Goal: Task Accomplishment & Management: Use online tool/utility

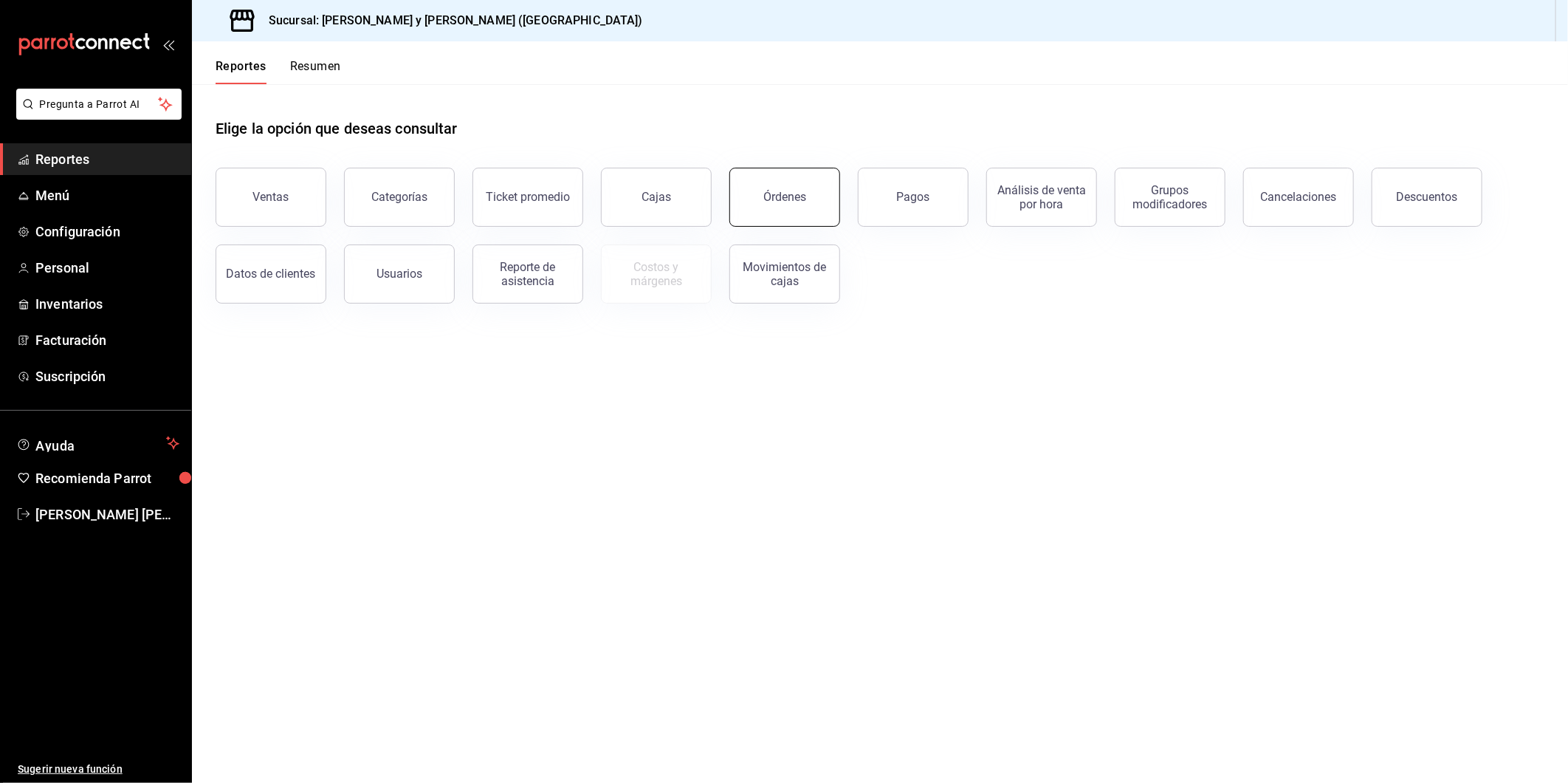
click at [792, 207] on button "Órdenes" at bounding box center [784, 197] width 111 height 59
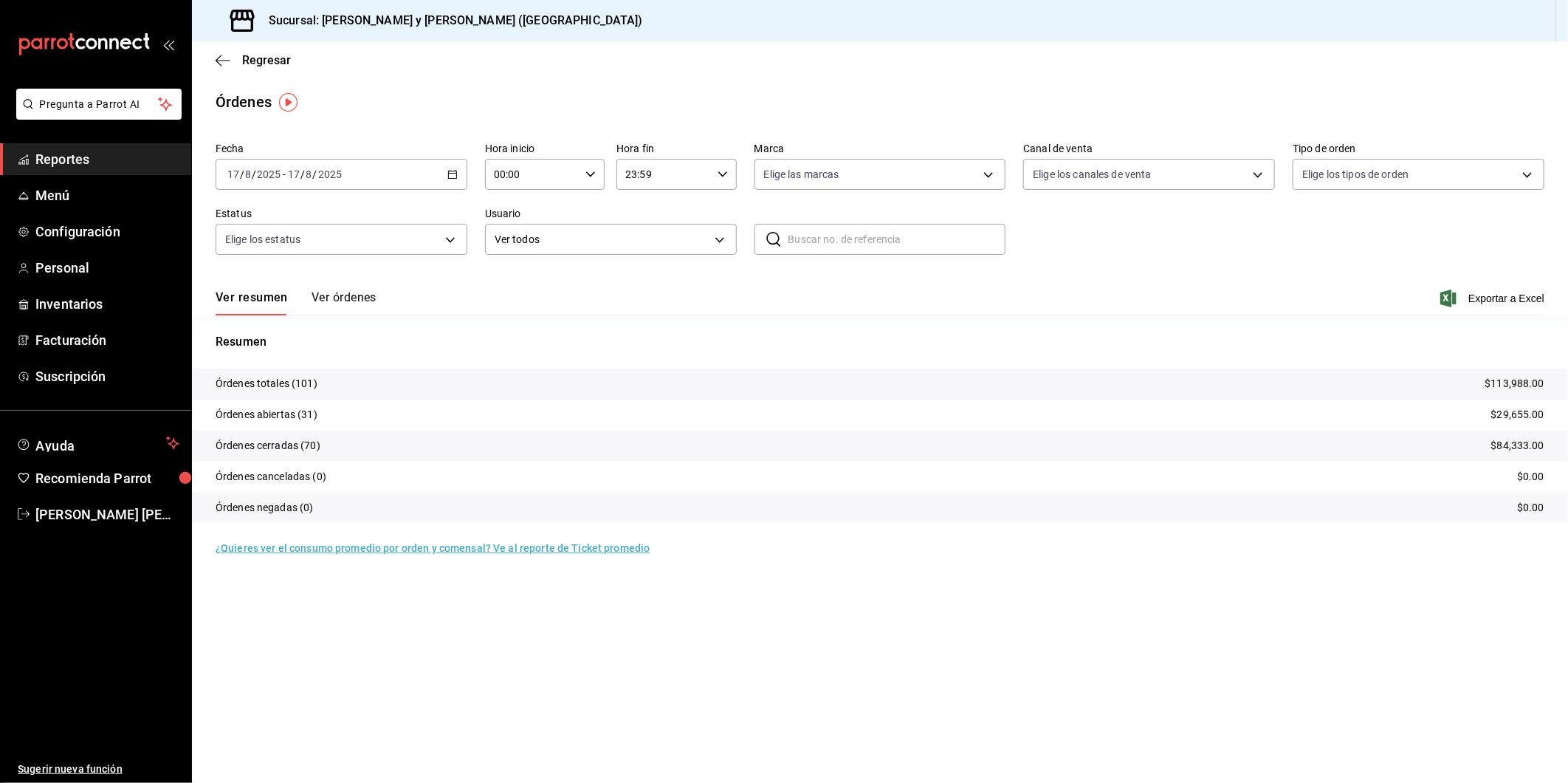
click at [453, 182] on div "[DATE] [DATE] - [DATE] [DATE]" at bounding box center [341, 175] width 252 height 31
click at [259, 247] on span "Ayer" at bounding box center [285, 252] width 115 height 15
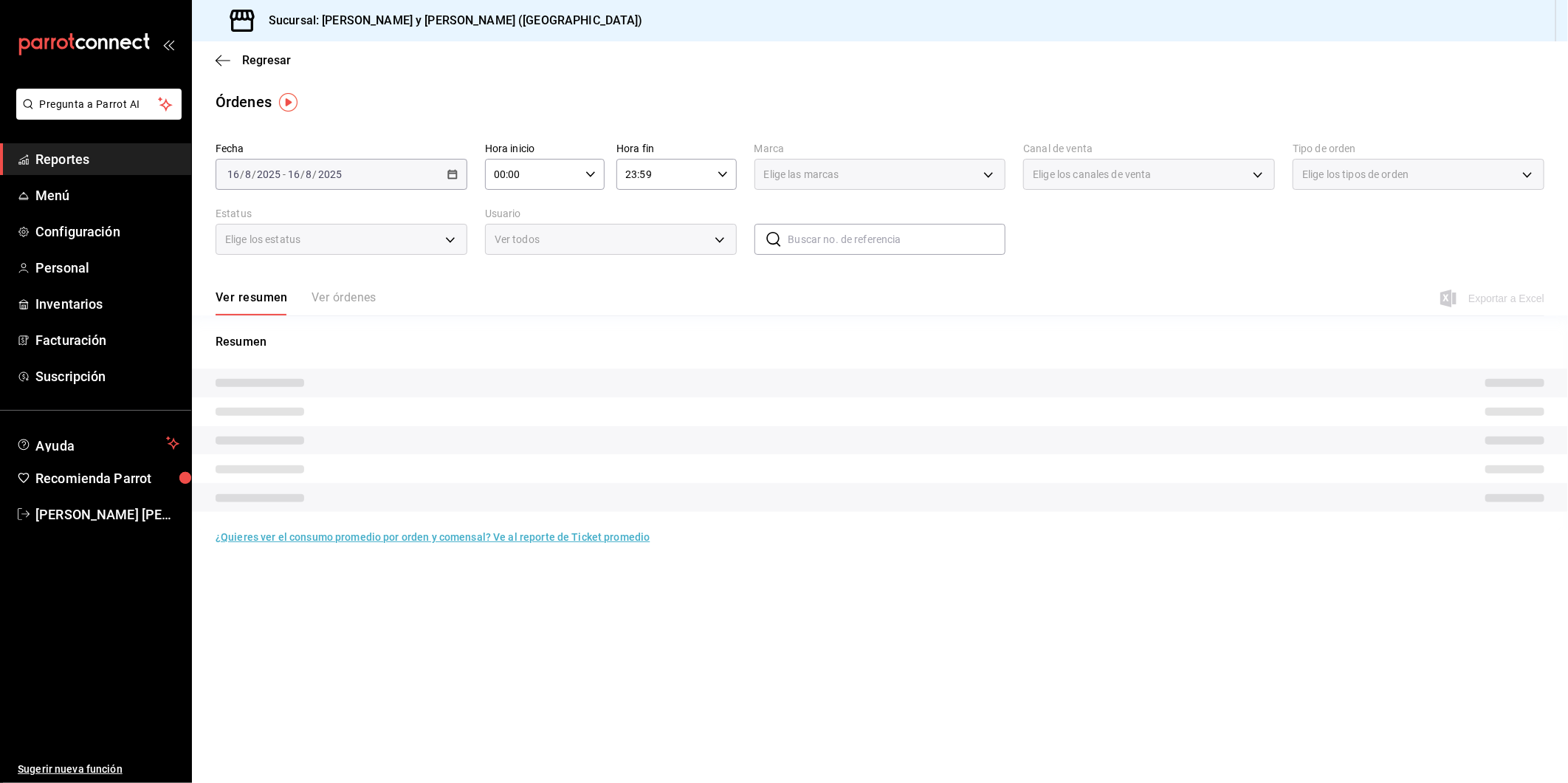
click at [591, 180] on icon "button" at bounding box center [591, 174] width 11 height 11
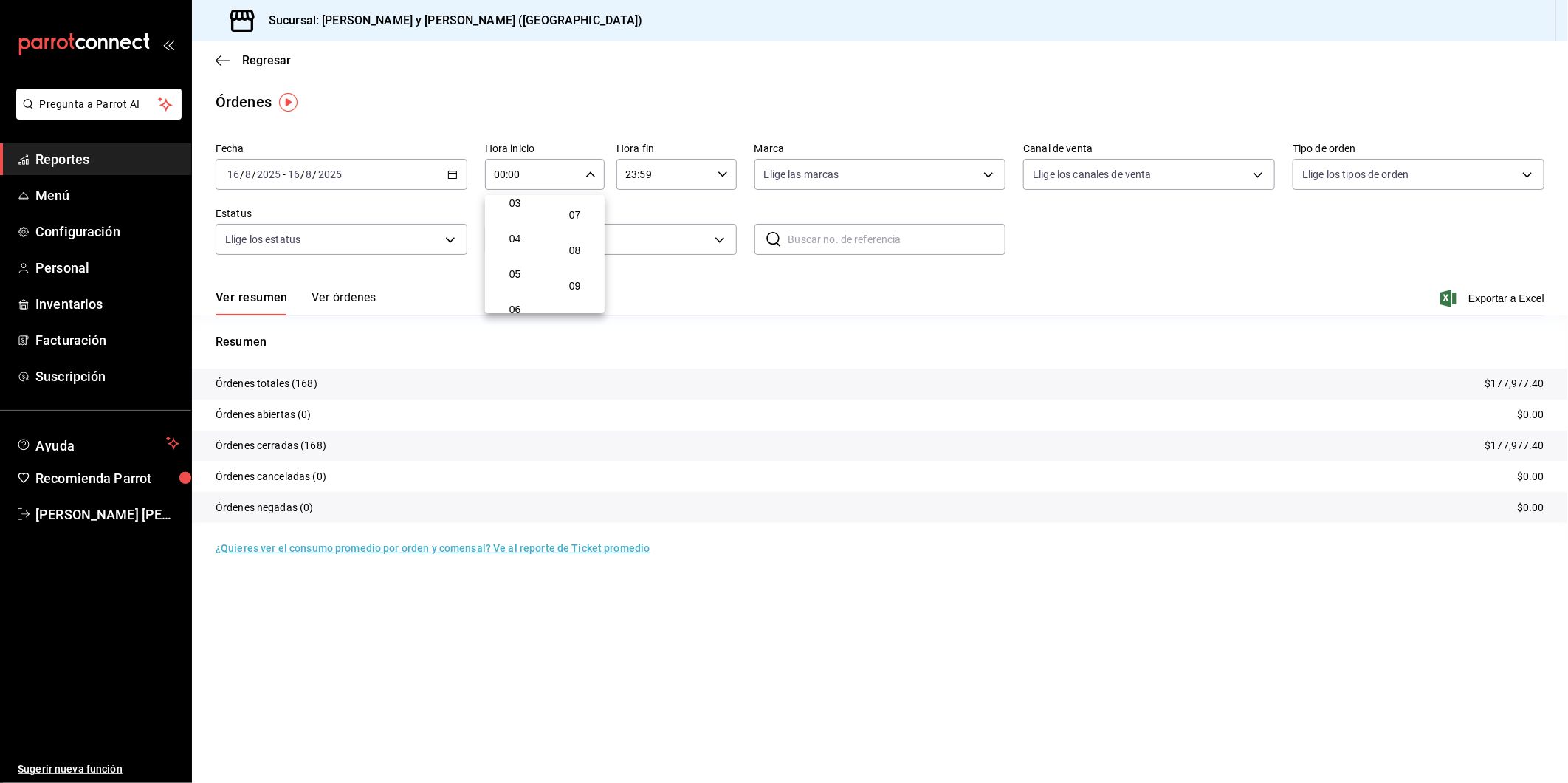
scroll to position [82, 0]
click at [517, 303] on span "05" at bounding box center [514, 308] width 36 height 12
type input "05:00"
click at [988, 178] on div at bounding box center [784, 391] width 1568 height 783
click at [988, 178] on body "Pregunta a Parrot AI Reportes Menú Configuración Personal Inventarios Facturaci…" at bounding box center [784, 391] width 1568 height 783
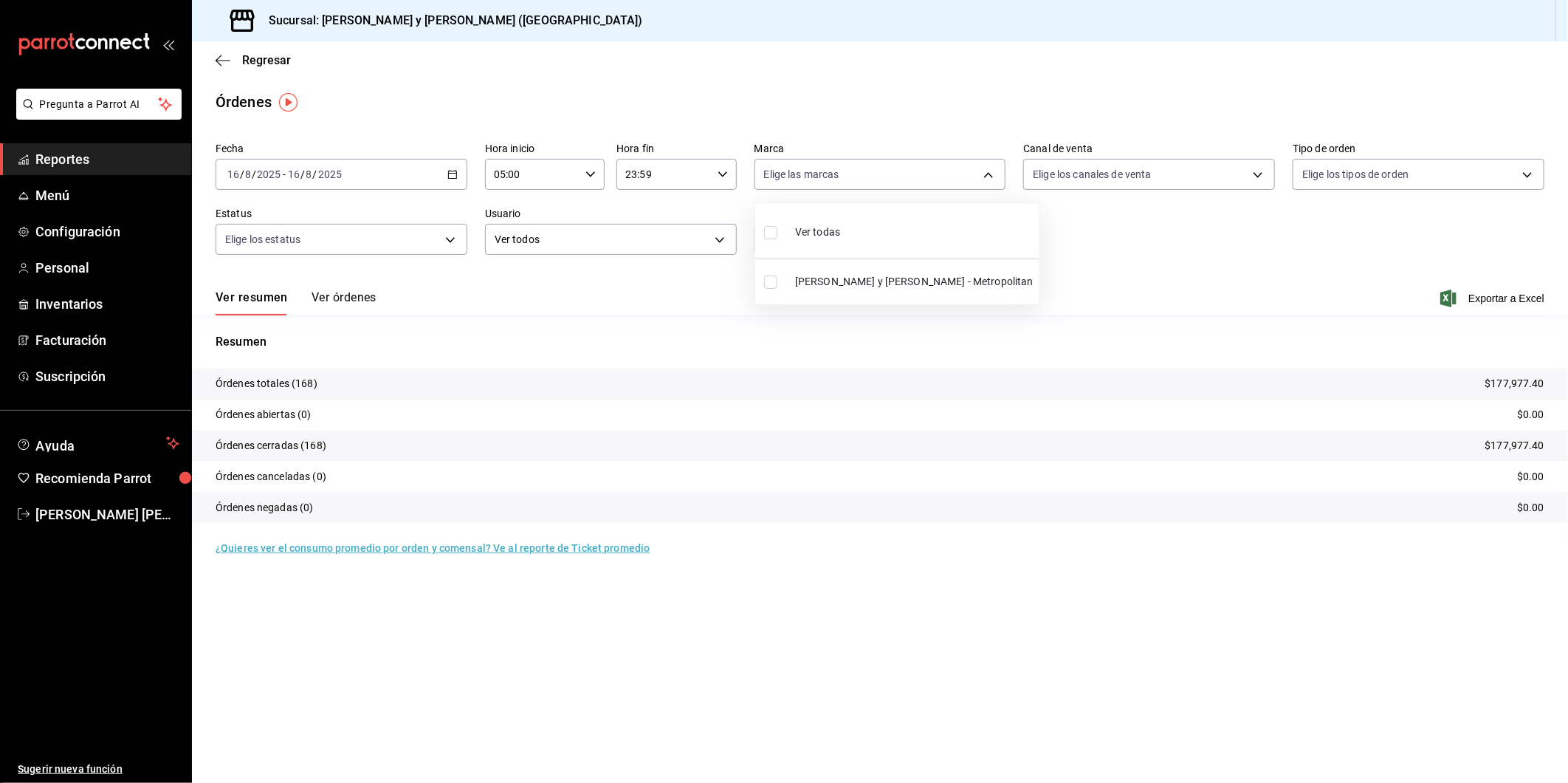
click at [777, 230] on input "checkbox" at bounding box center [771, 233] width 14 height 14
checkbox input "true"
type input "5c4b5436-b9cd-4a1a-b4e8-85329c7394cf"
checkbox input "true"
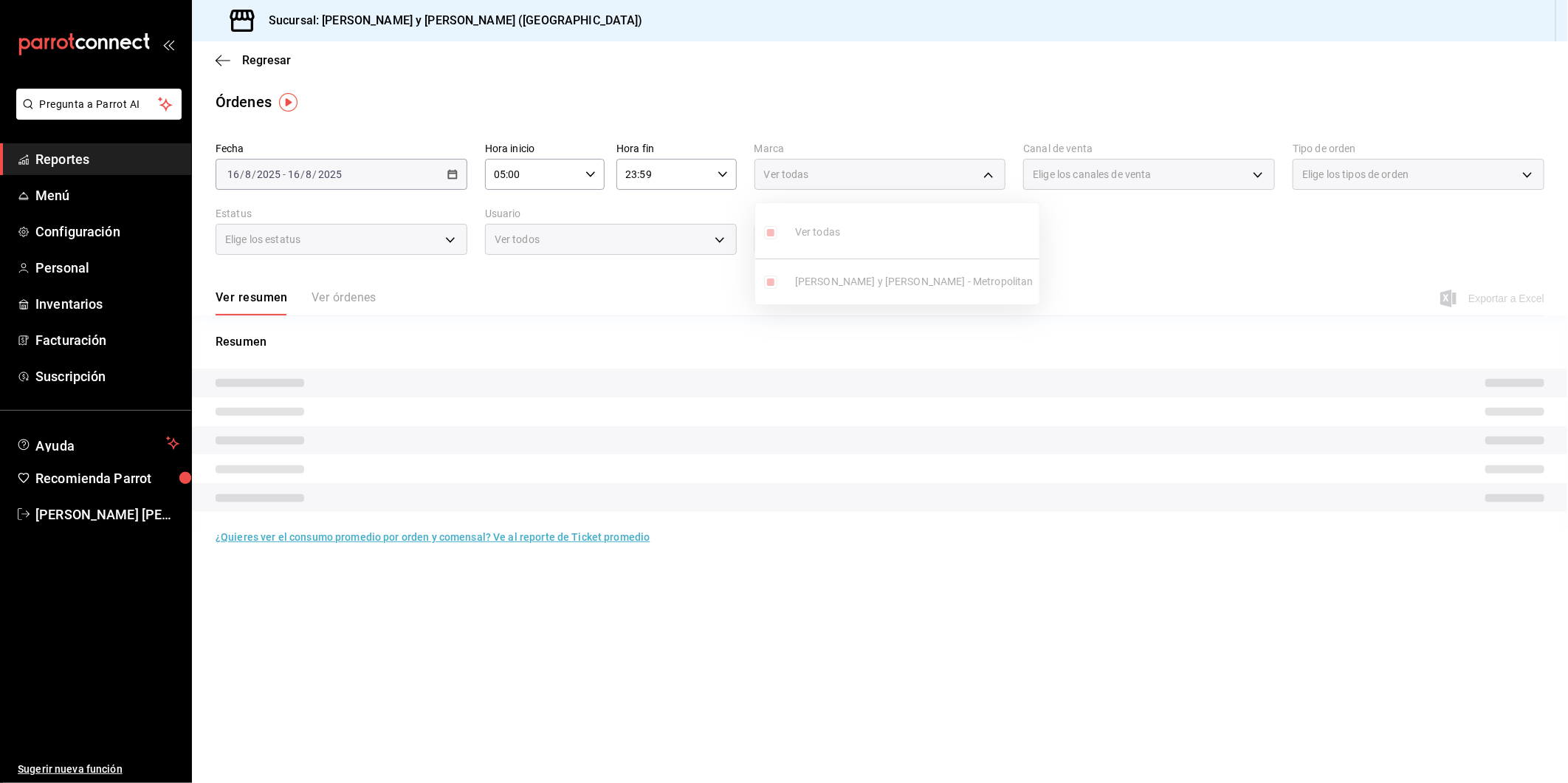
click at [1248, 178] on div at bounding box center [784, 391] width 1568 height 783
click at [1259, 179] on div "Elige los canales de venta" at bounding box center [1149, 175] width 252 height 31
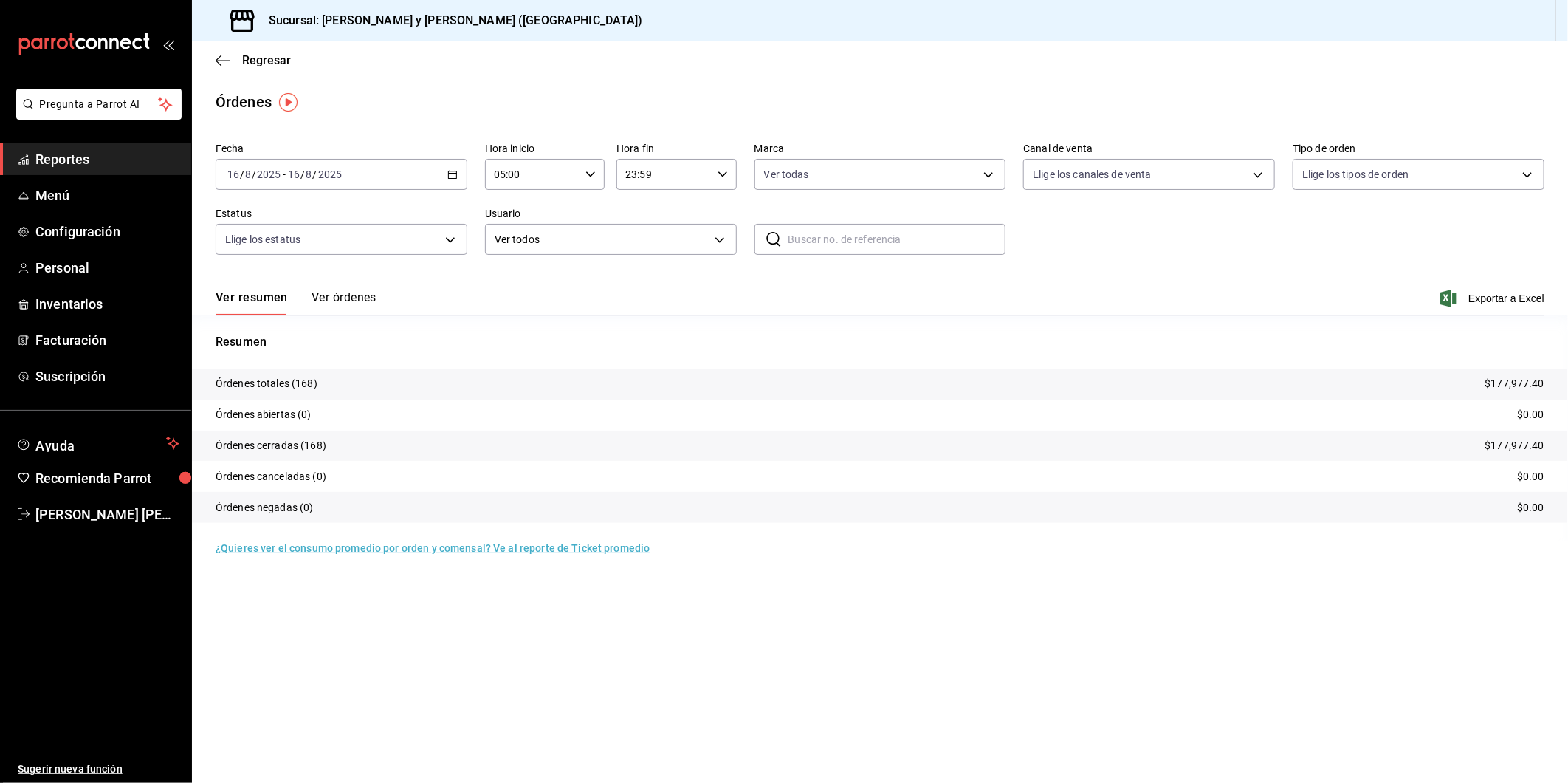
click at [1259, 179] on body "Pregunta a Parrot AI Reportes Menú Configuración Personal Inventarios Facturaci…" at bounding box center [784, 391] width 1568 height 783
click at [1043, 276] on input "checkbox" at bounding box center [1040, 282] width 14 height 14
checkbox input "true"
type input "PARROT"
click at [1530, 179] on div at bounding box center [784, 391] width 1568 height 783
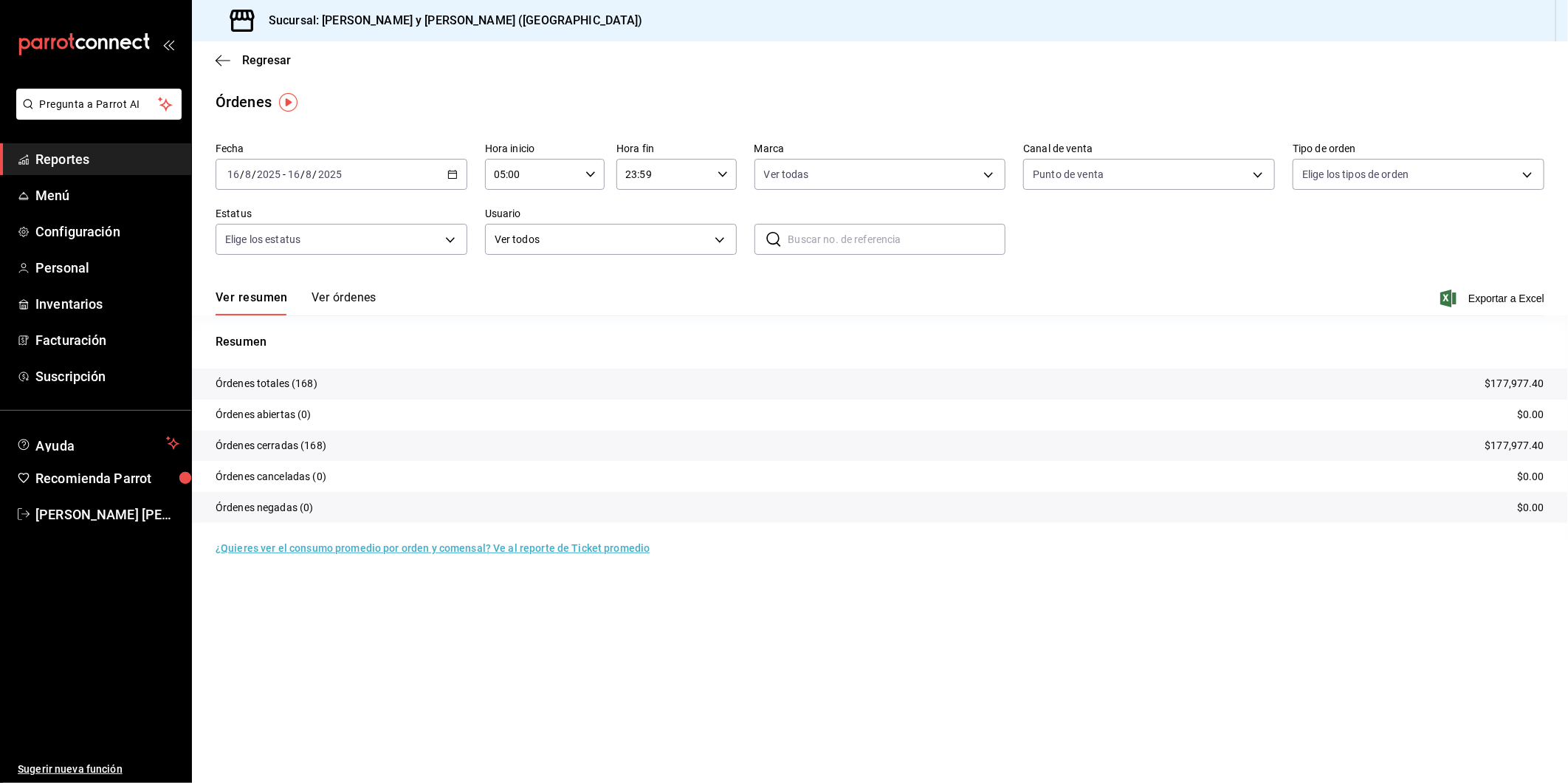
click at [1529, 179] on body "Pregunta a Parrot AI Reportes Menú Configuración Personal Inventarios Facturaci…" at bounding box center [784, 391] width 1568 height 783
click at [1312, 387] on input "checkbox" at bounding box center [1310, 382] width 14 height 14
checkbox input "true"
type input "4ffca59b-4c2c-40e7-90fe-fdf72e946522"
click at [448, 240] on div at bounding box center [784, 391] width 1568 height 783
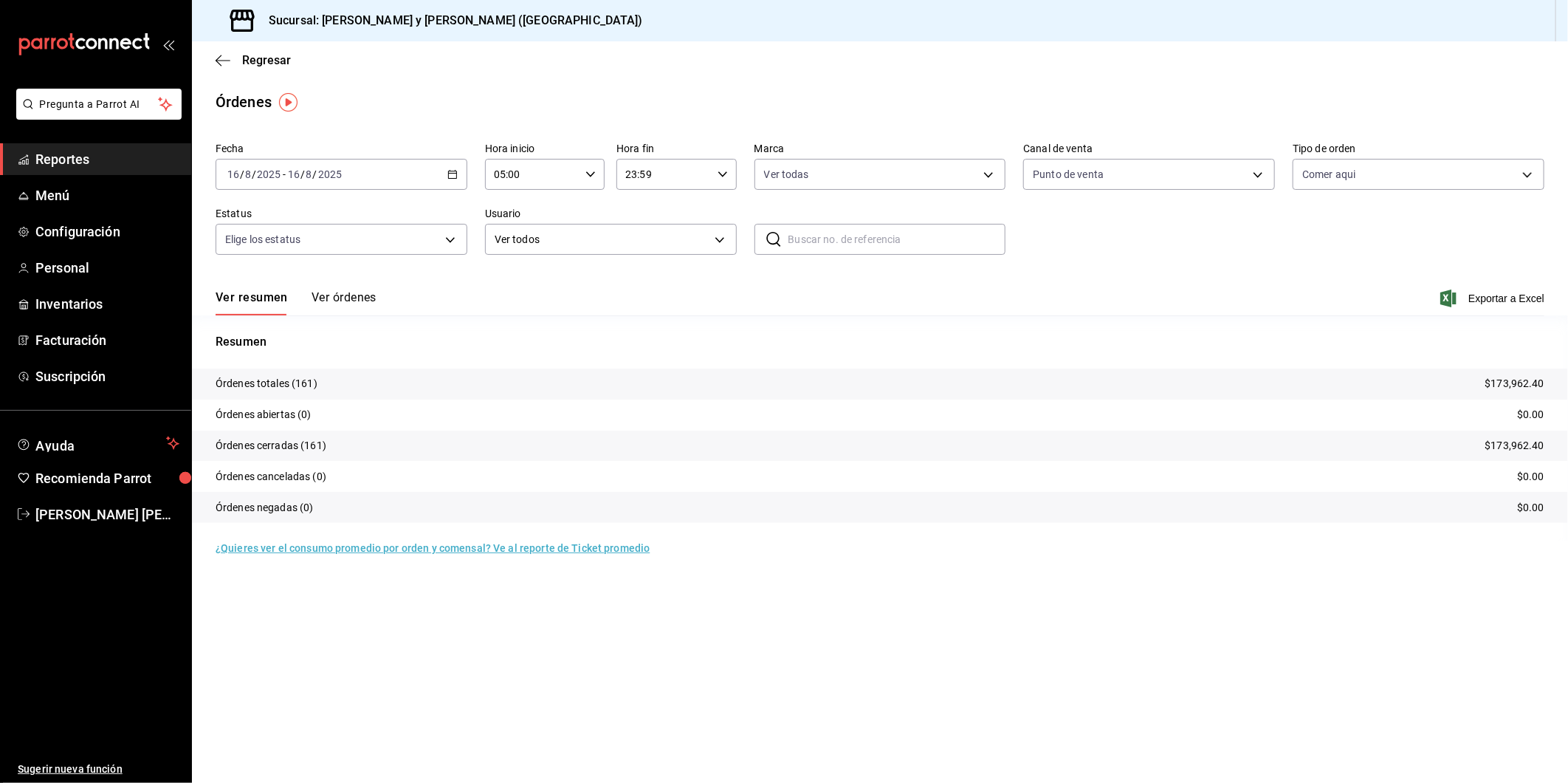
click at [448, 240] on body "Pregunta a Parrot AI Reportes Menú Configuración Personal Inventarios Facturaci…" at bounding box center [784, 391] width 1568 height 783
click at [234, 297] on input "checkbox" at bounding box center [232, 297] width 14 height 14
checkbox input "true"
type input "DENIED,FINISHED,CANCELED,OPEN"
checkbox input "true"
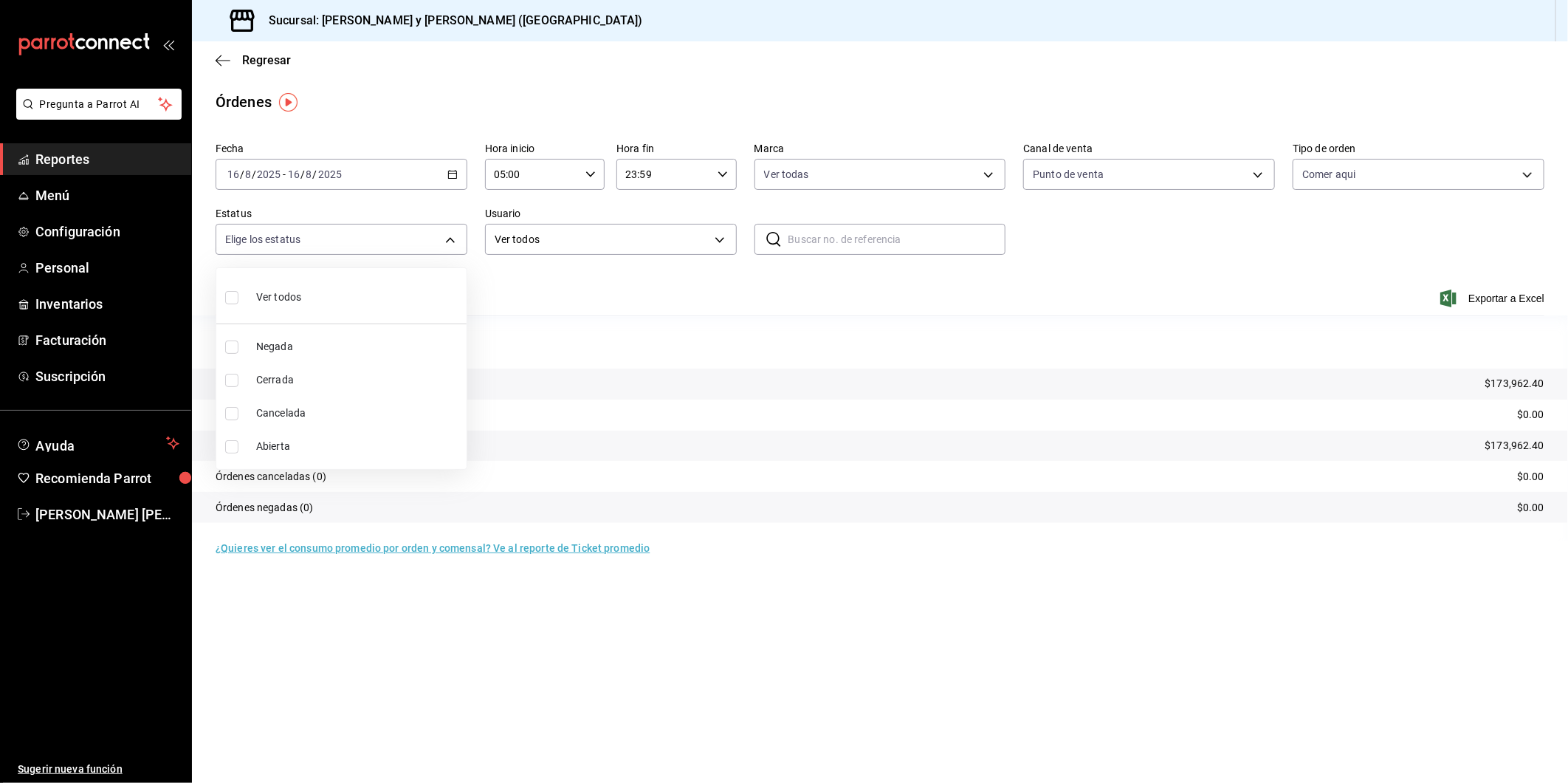
checkbox input "true"
click at [721, 240] on div at bounding box center [784, 391] width 1568 height 783
click at [722, 244] on body "Pregunta a Parrot AI Reportes Menú Configuración Personal Inventarios Facturaci…" at bounding box center [784, 391] width 1568 height 783
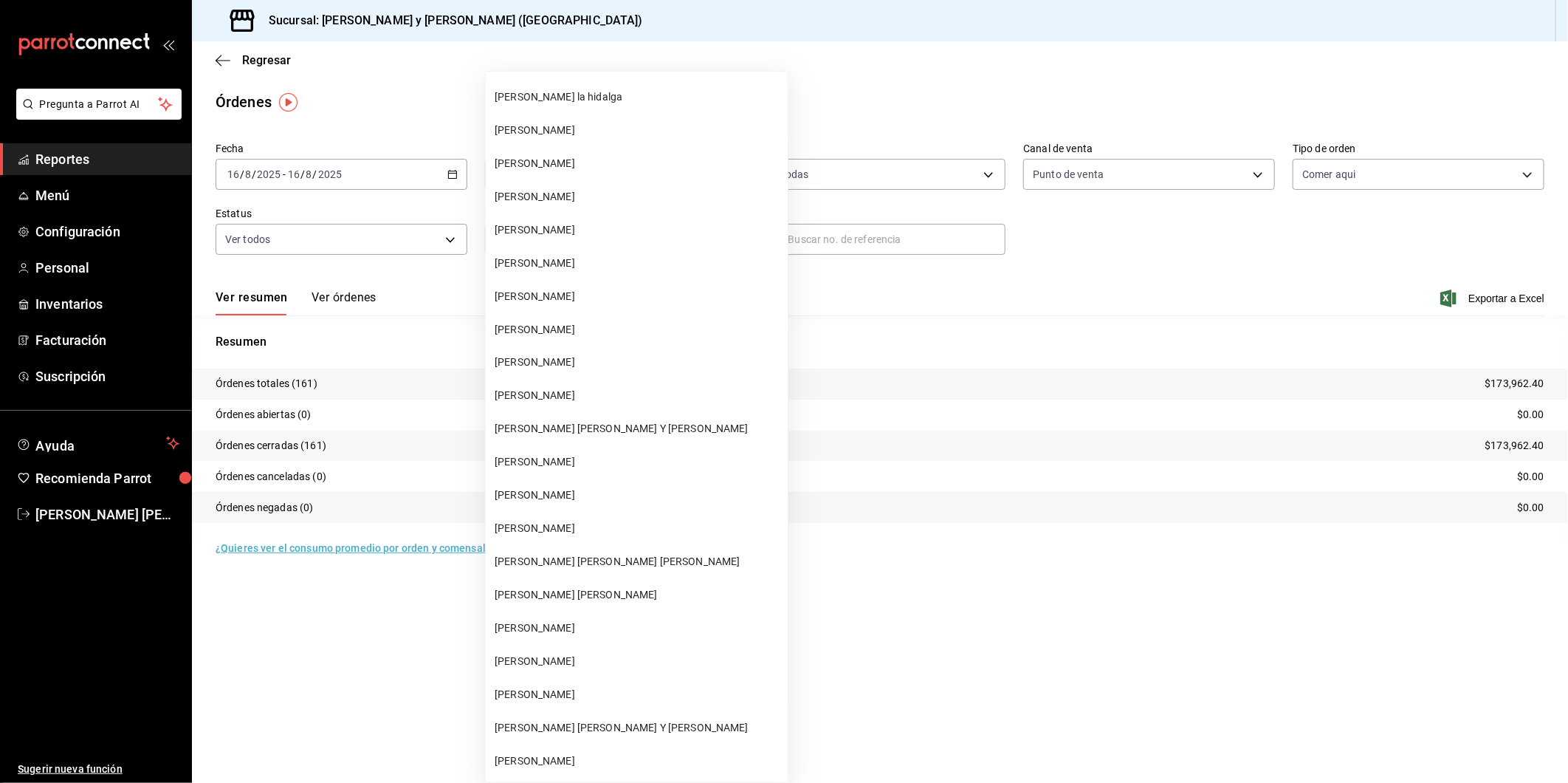
scroll to position [5007, 0]
click at [613, 425] on span "[PERSON_NAME] [PERSON_NAME] Y [PERSON_NAME]" at bounding box center [639, 425] width 288 height 15
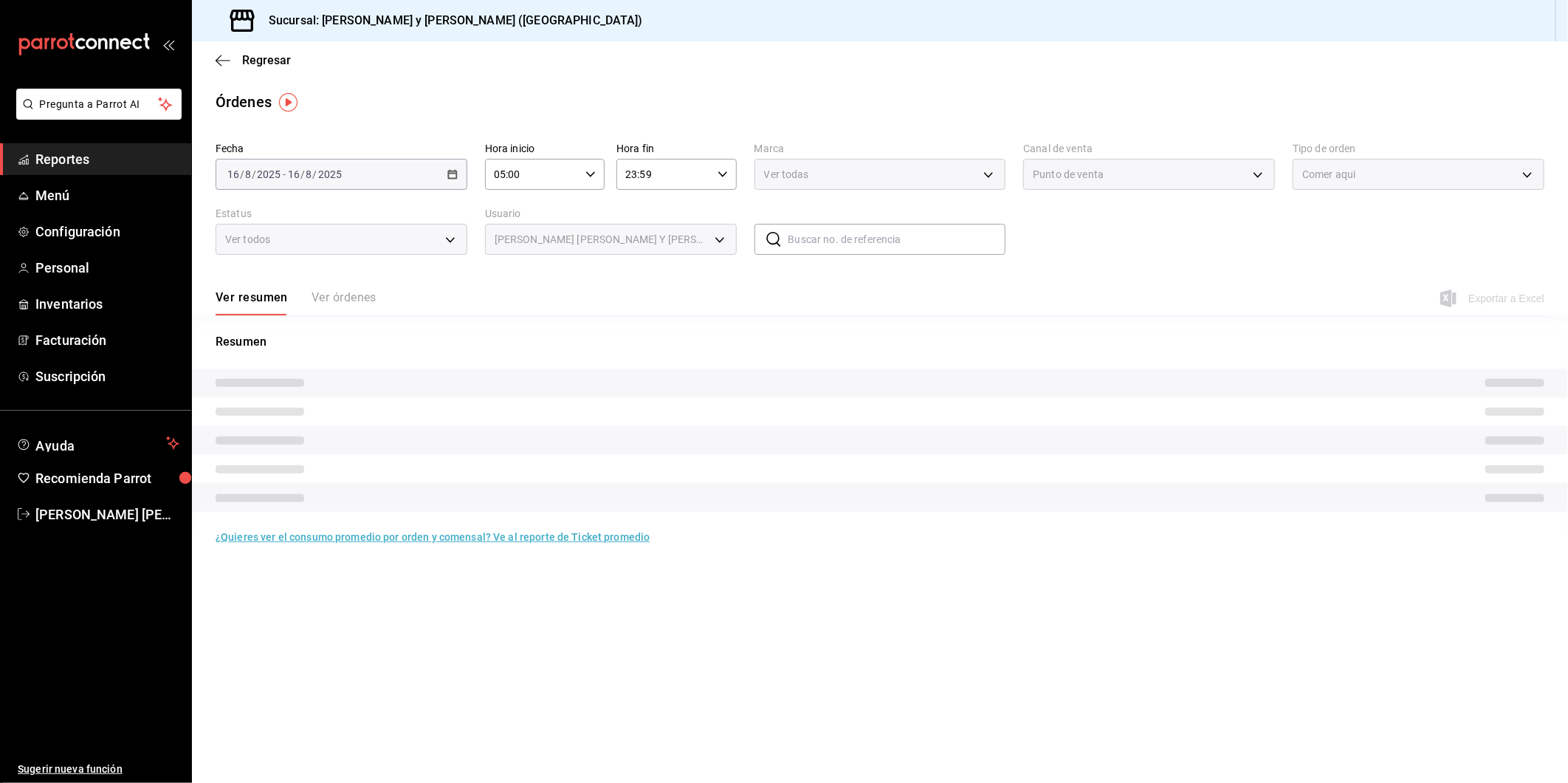
click at [1472, 297] on span "Exportar a Excel" at bounding box center [1494, 298] width 101 height 17
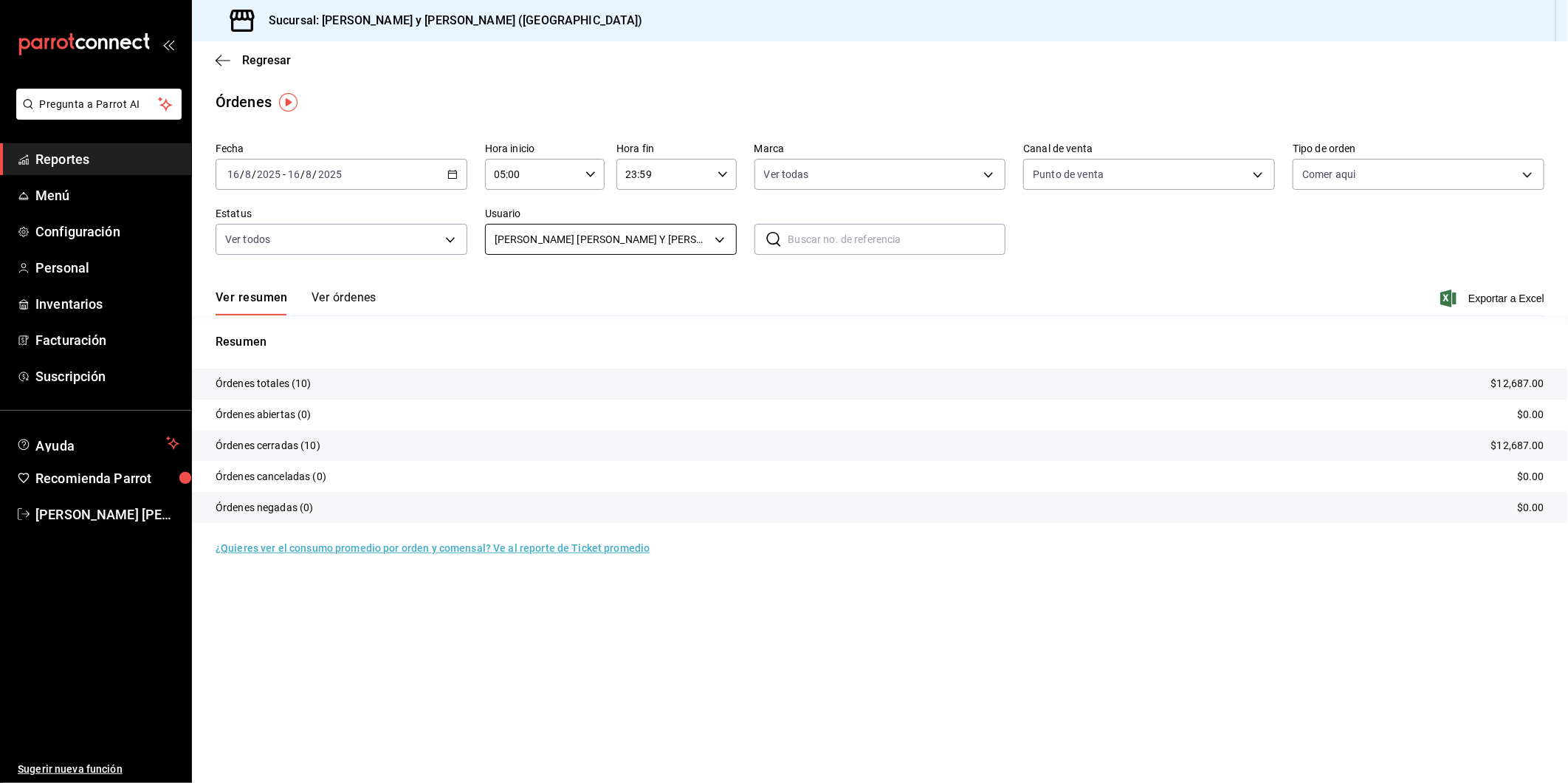
click at [717, 245] on body "Pregunta a Parrot AI Reportes Menú Configuración Personal Inventarios Facturaci…" at bounding box center [784, 391] width 1568 height 783
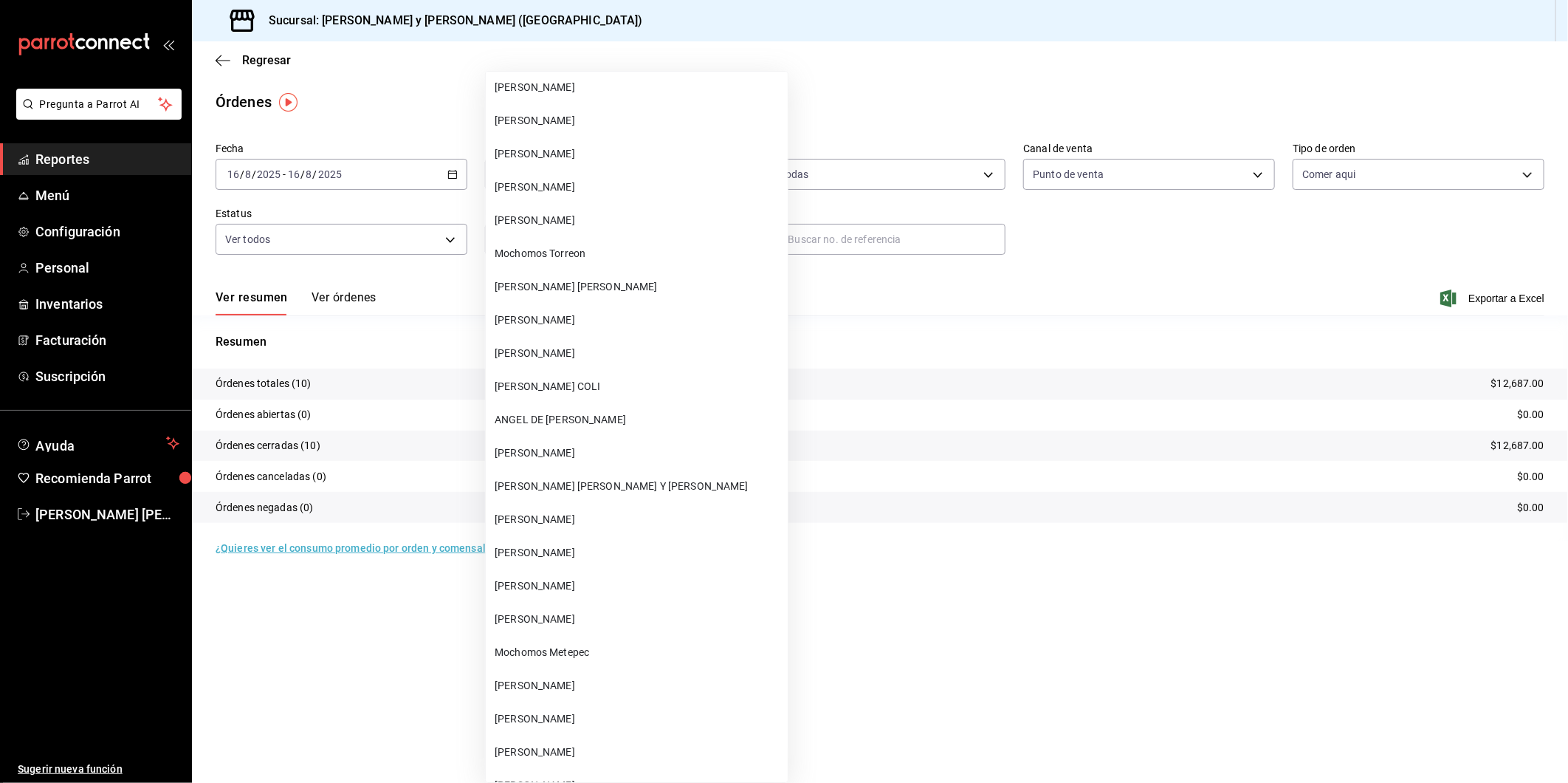
scroll to position [19447, 0]
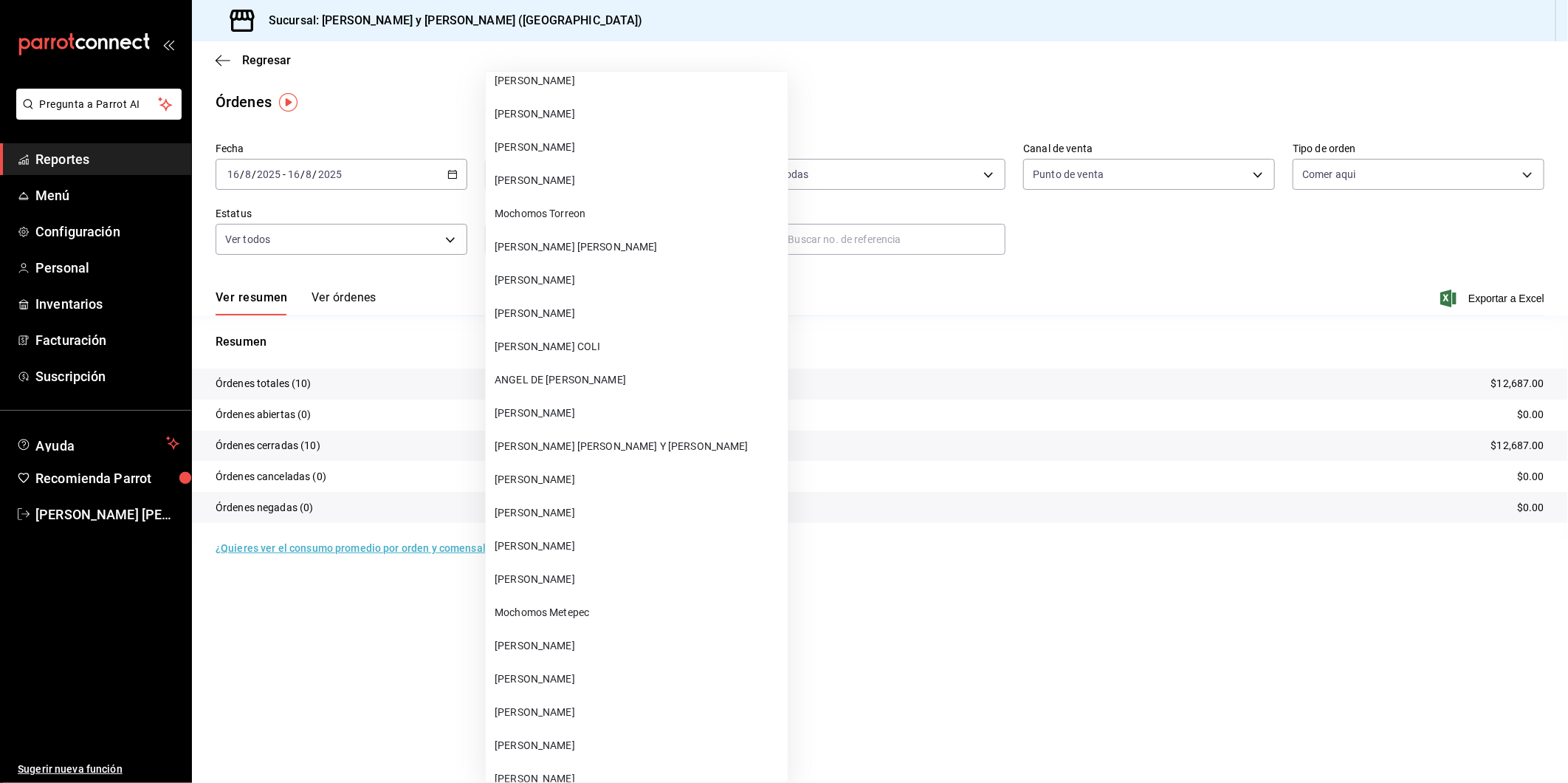
click at [592, 439] on span "[PERSON_NAME] [PERSON_NAME] Y [PERSON_NAME]" at bounding box center [639, 447] width 288 height 15
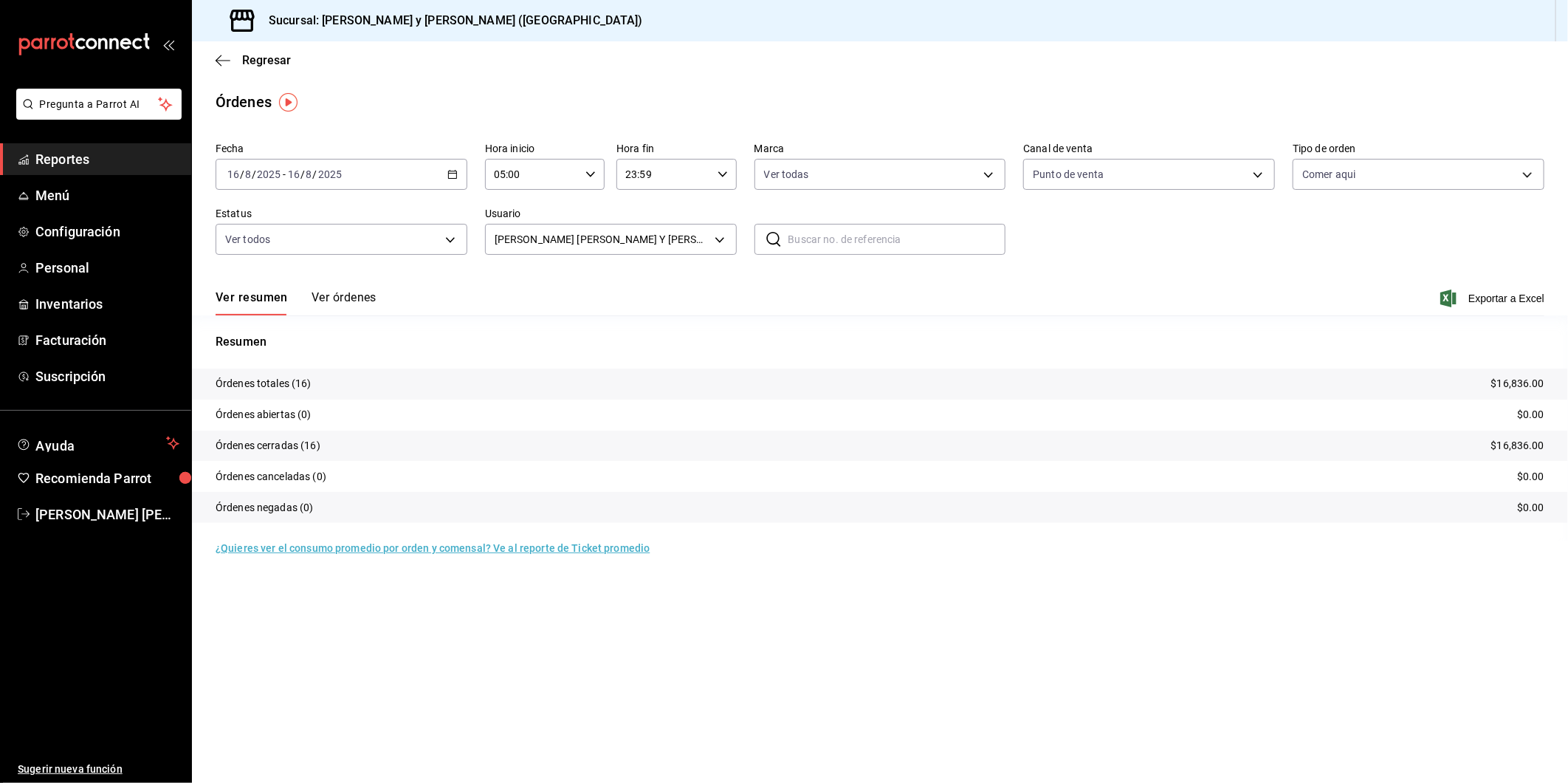
click at [1445, 297] on icon "button" at bounding box center [1448, 298] width 16 height 17
click at [716, 240] on body "Pregunta a Parrot AI Reportes Menú Configuración Personal Inventarios Facturaci…" at bounding box center [784, 391] width 1568 height 783
click at [720, 241] on body "Pregunta a Parrot AI Reportes Menú Configuración Personal Inventarios Facturaci…" at bounding box center [784, 391] width 1568 height 783
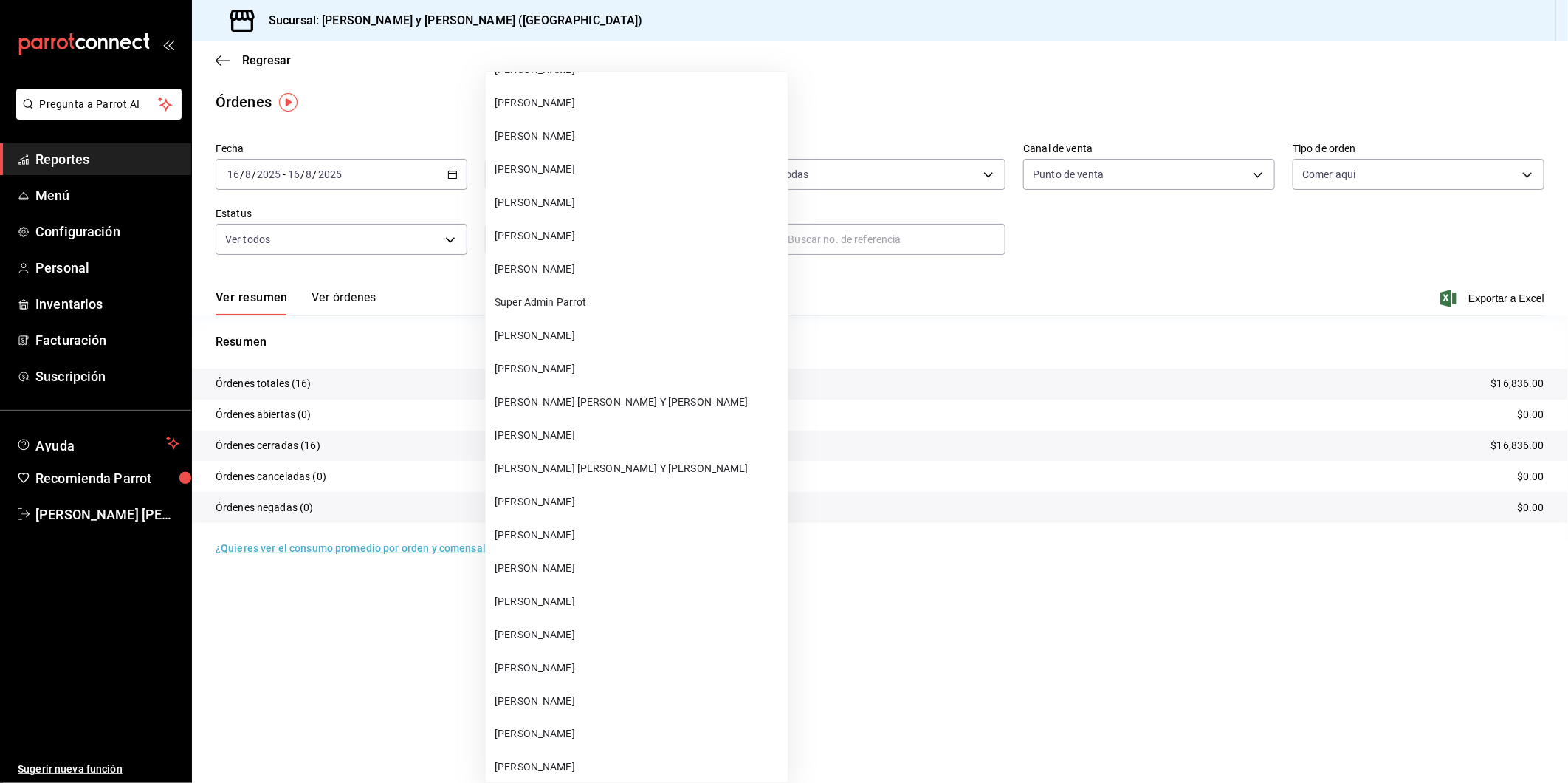
scroll to position [54088, 0]
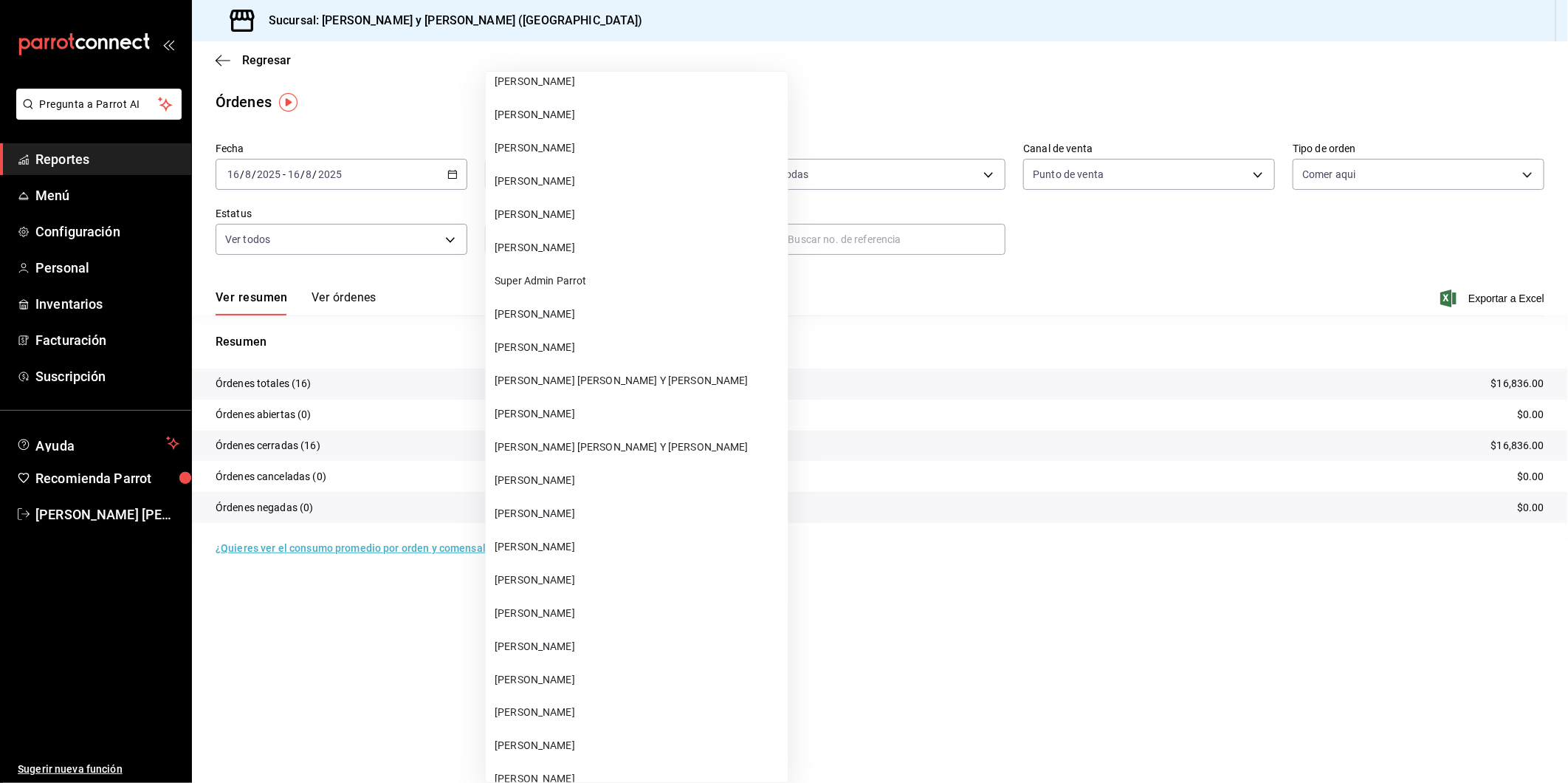
click at [646, 439] on span "[PERSON_NAME] [PERSON_NAME] Y [PERSON_NAME]" at bounding box center [639, 447] width 288 height 15
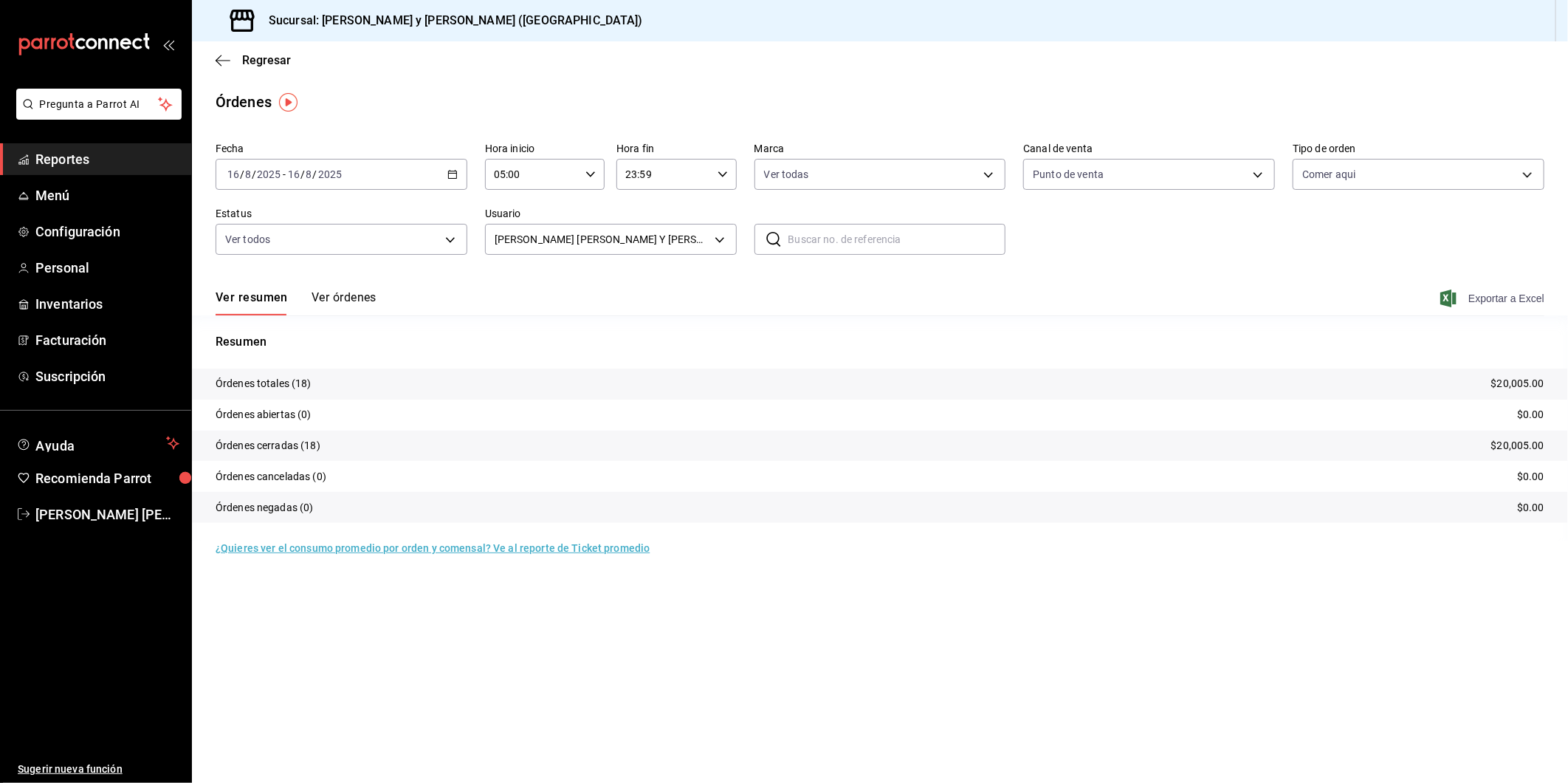
click at [1471, 297] on span "Exportar a Excel" at bounding box center [1494, 298] width 101 height 17
click at [728, 242] on body "Pregunta a Parrot AI Reportes Menú Configuración Personal Inventarios Facturaci…" at bounding box center [784, 391] width 1568 height 783
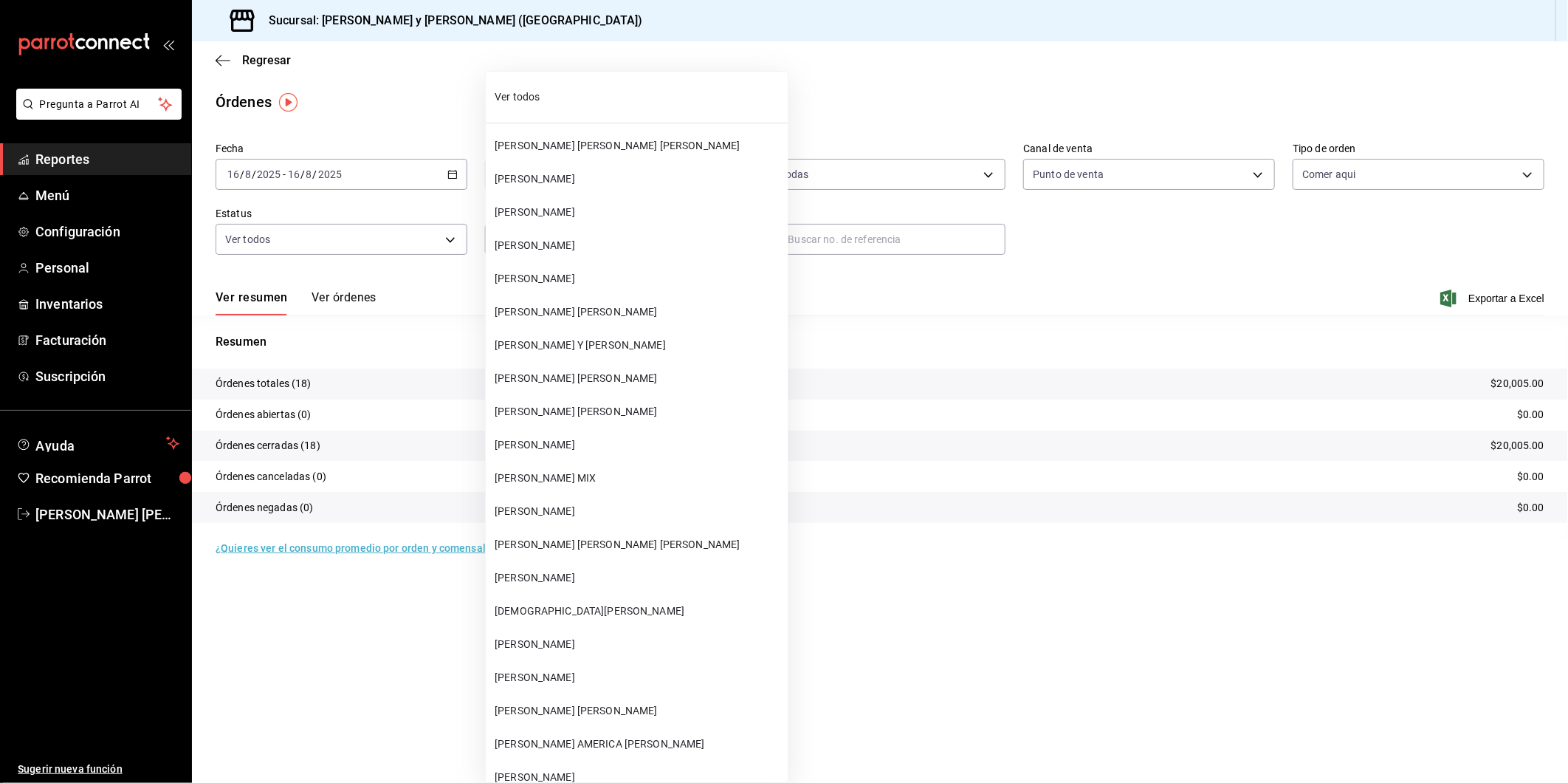
scroll to position [54045, 0]
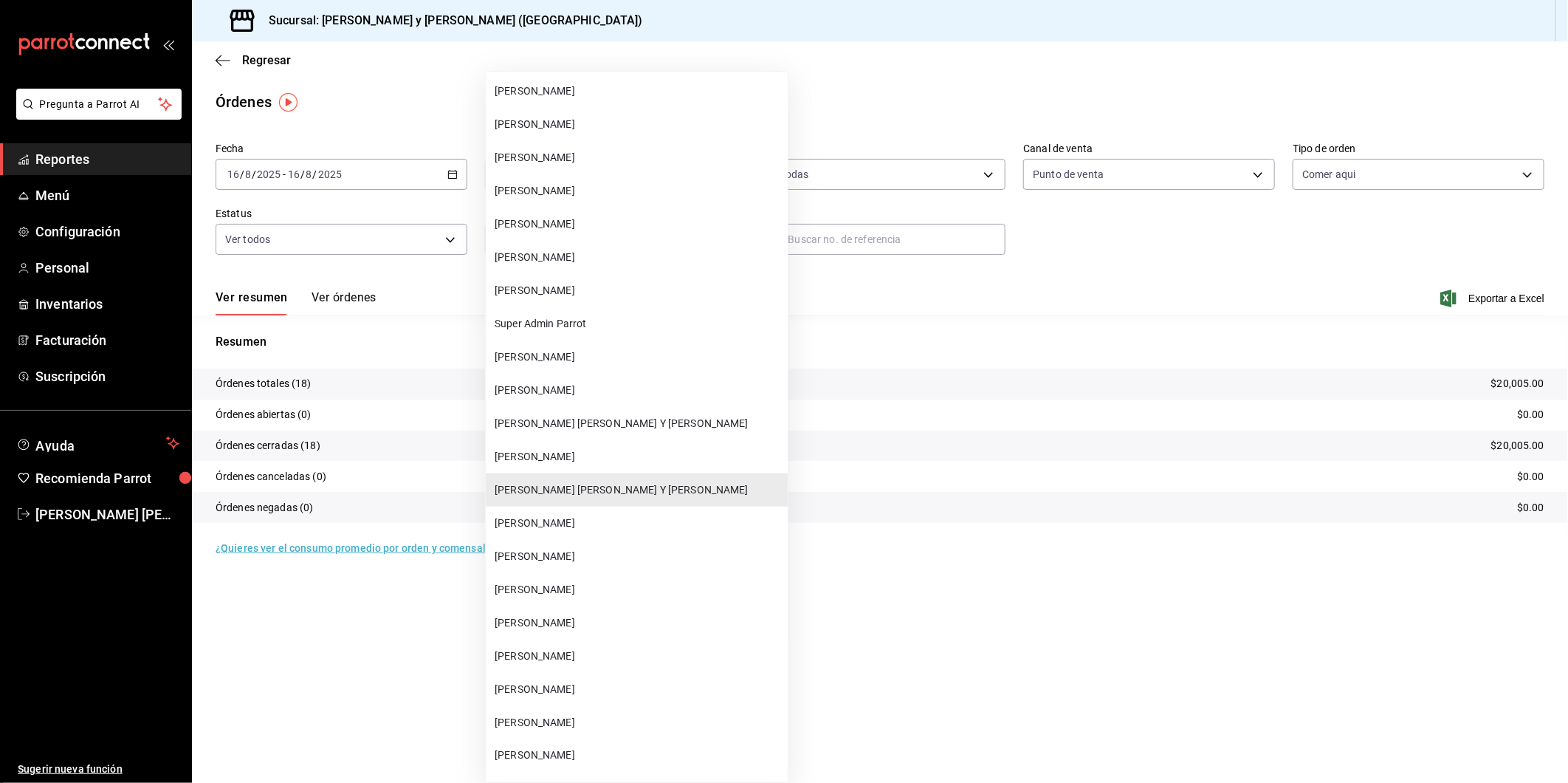
click at [552, 416] on span "[PERSON_NAME] [PERSON_NAME] Y [PERSON_NAME]" at bounding box center [639, 424] width 288 height 15
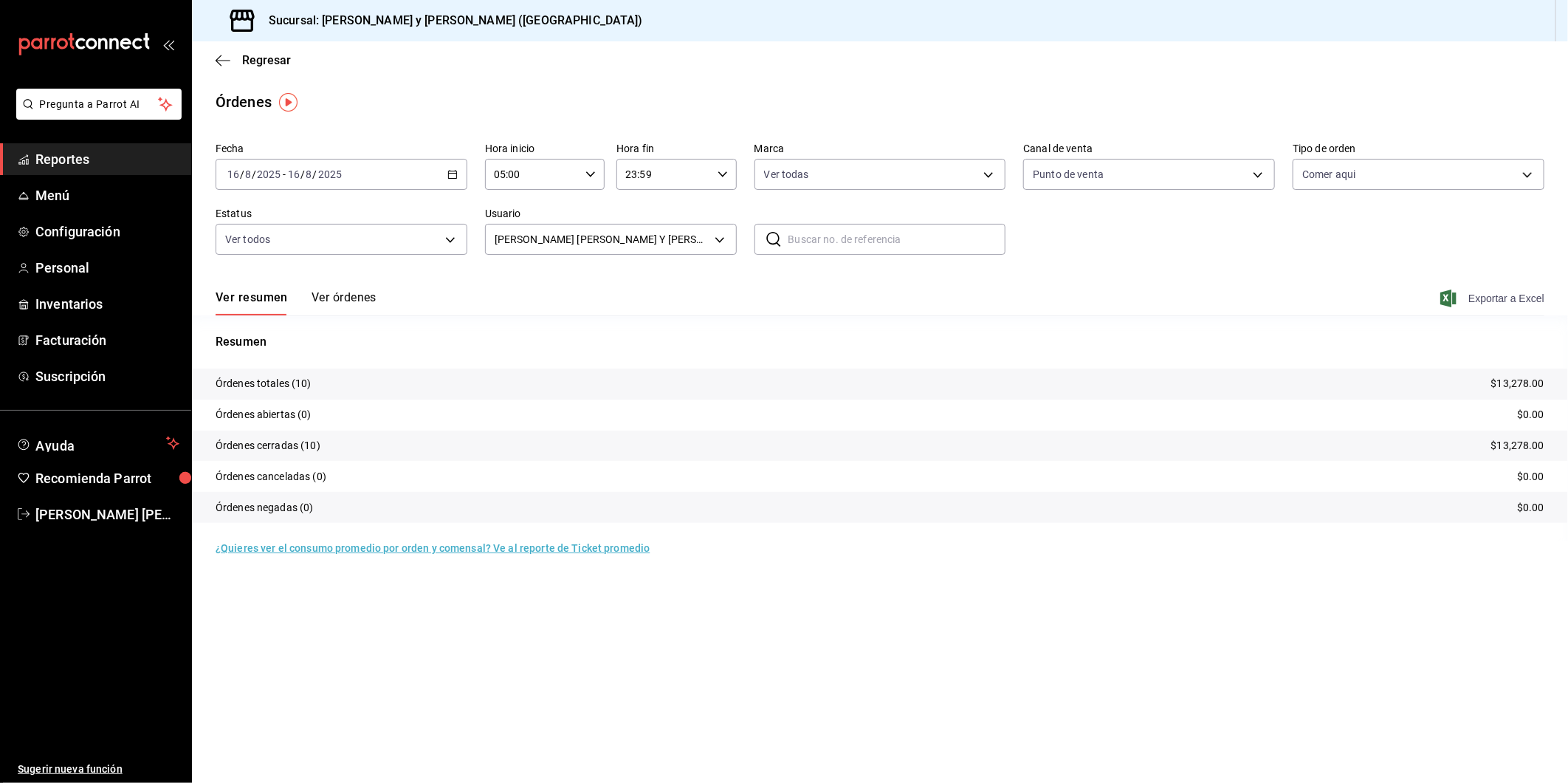
click at [1471, 300] on span "Exportar a Excel" at bounding box center [1494, 298] width 101 height 17
click at [1484, 297] on span "Exportar a Excel" at bounding box center [1494, 298] width 101 height 17
click at [716, 240] on body "Pregunta a Parrot AI Reportes Menú Configuración Personal Inventarios Facturaci…" at bounding box center [784, 391] width 1568 height 783
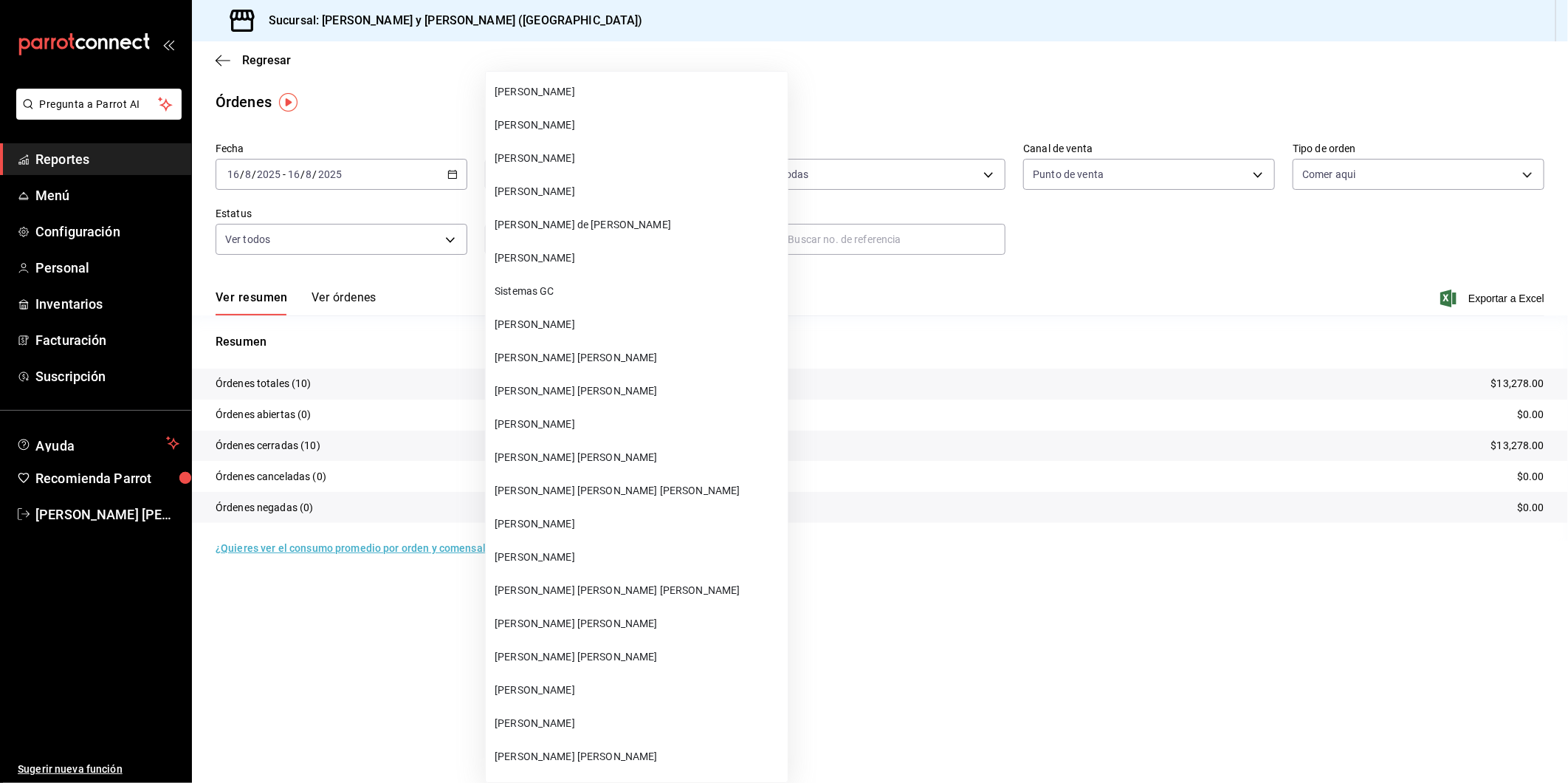
scroll to position [54799, 0]
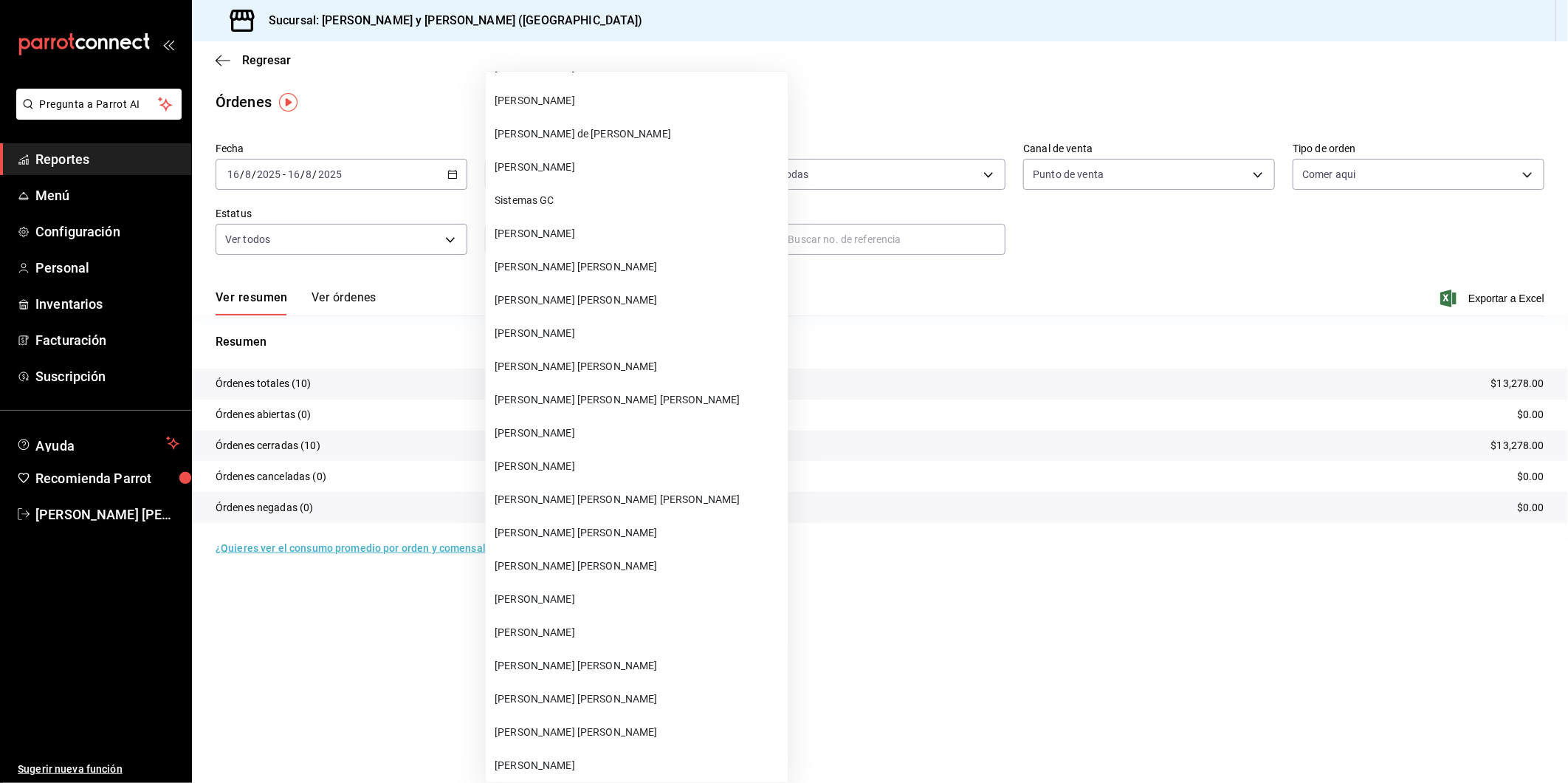
click at [566, 460] on span "[PERSON_NAME]" at bounding box center [639, 467] width 288 height 15
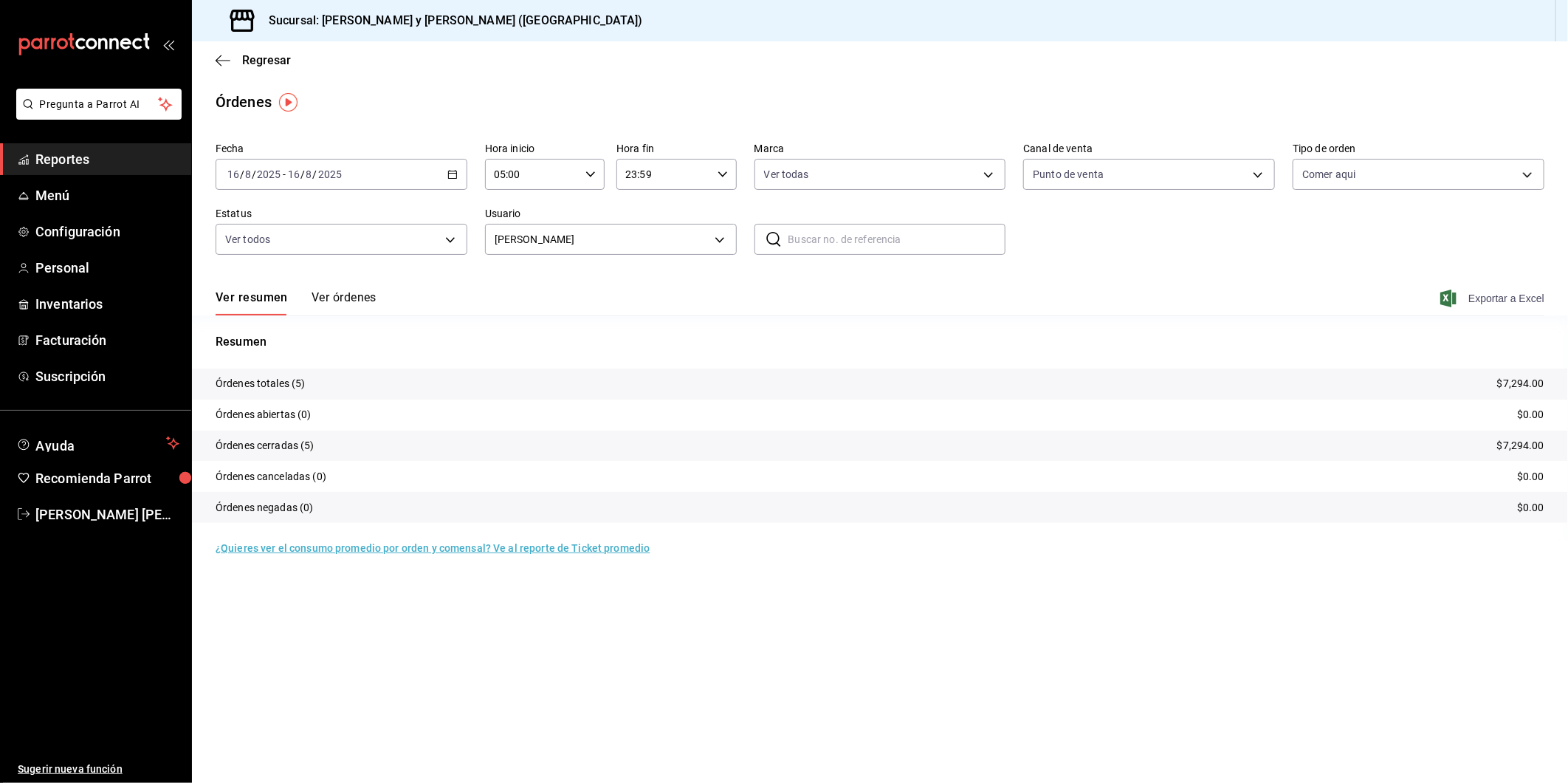
click at [1492, 301] on span "Exportar a Excel" at bounding box center [1494, 298] width 101 height 17
click at [719, 240] on body "Pregunta a Parrot AI Reportes Menú Configuración Personal Inventarios Facturaci…" at bounding box center [784, 391] width 1568 height 783
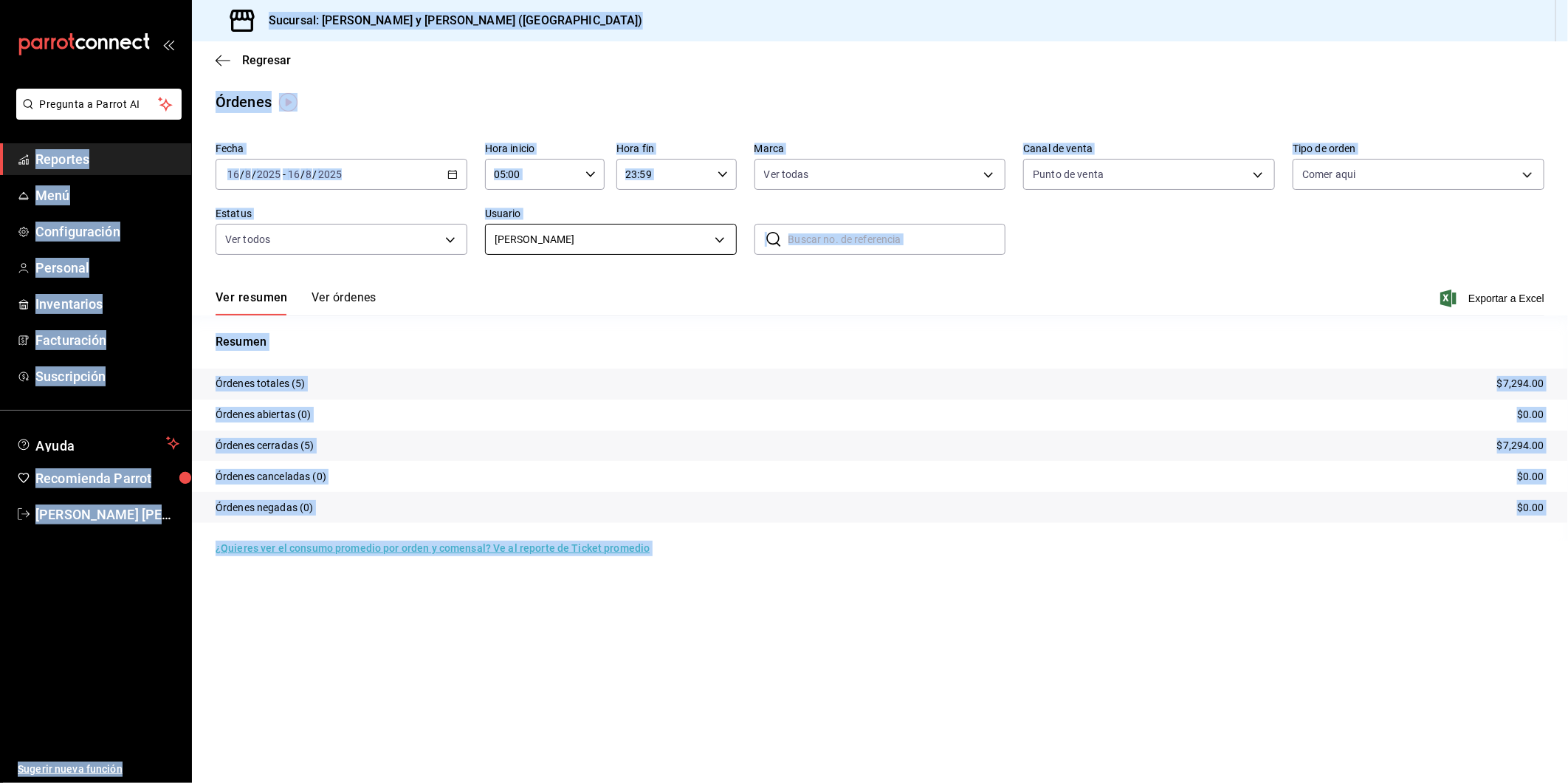
click at [719, 240] on body "Pregunta a Parrot AI Reportes Menú Configuración Personal Inventarios Facturaci…" at bounding box center [784, 391] width 1568 height 783
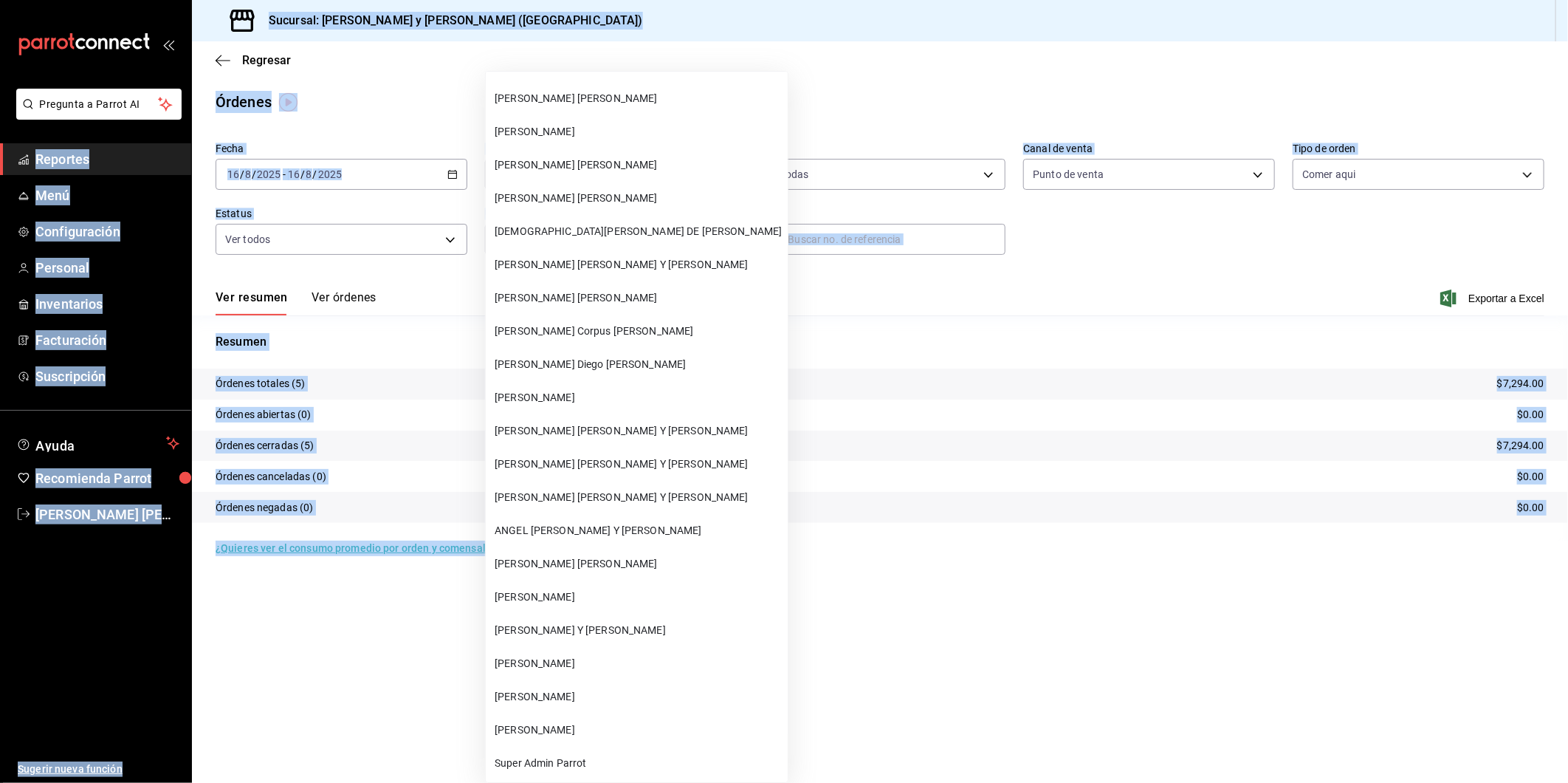
scroll to position [55843, 0]
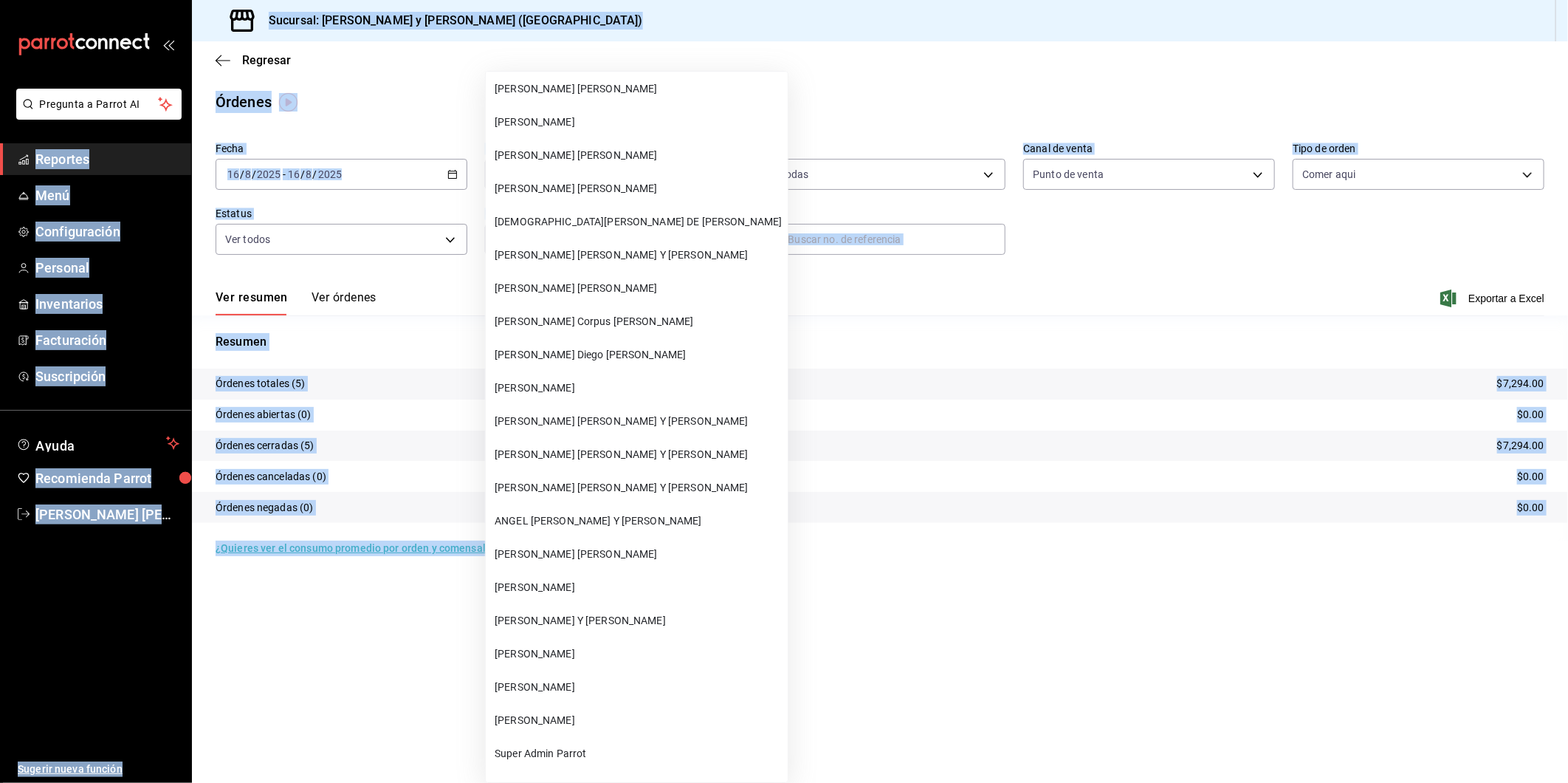
click at [577, 247] on span "[PERSON_NAME] [PERSON_NAME] Y [PERSON_NAME]" at bounding box center [639, 255] width 288 height 15
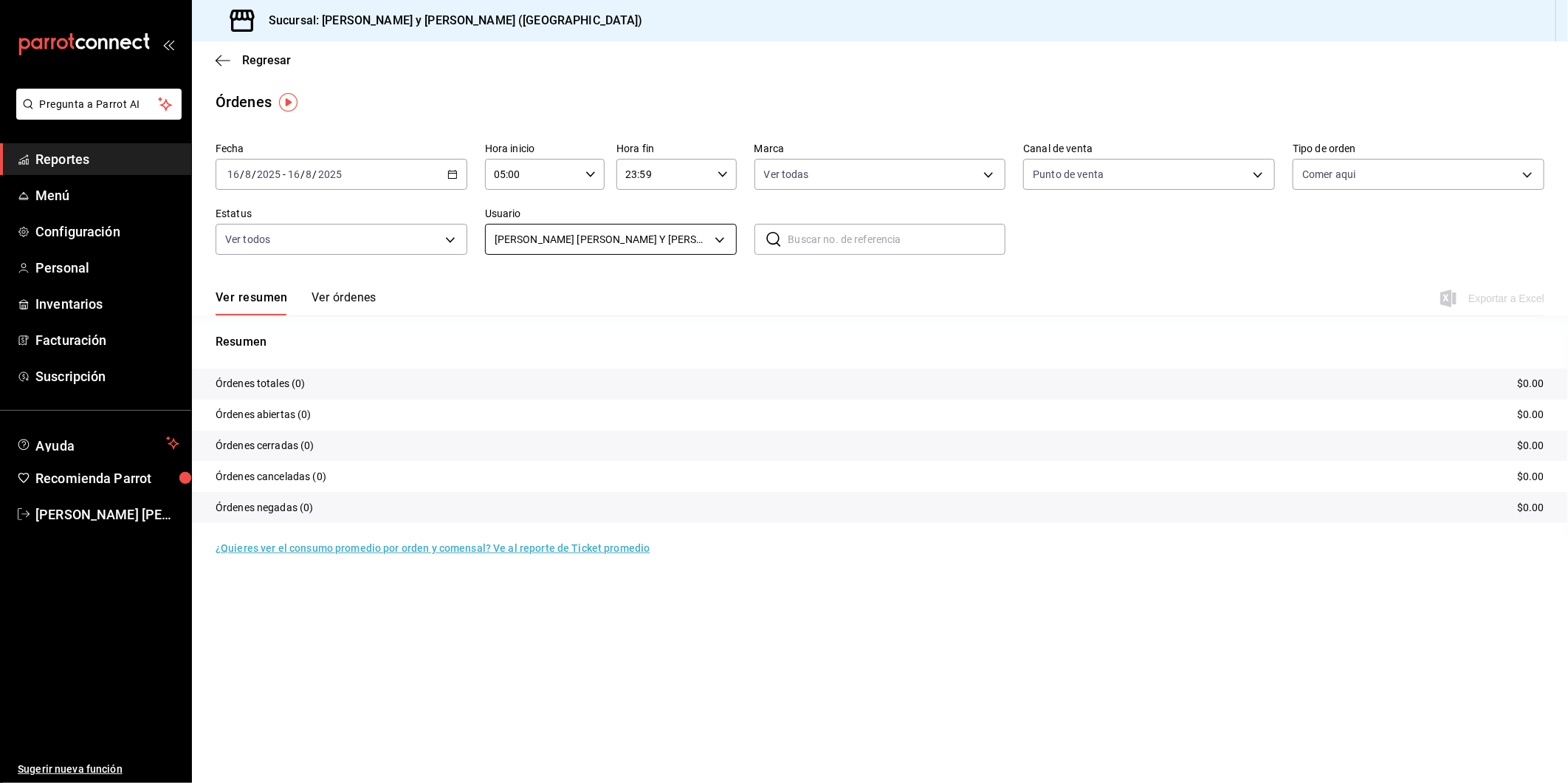
click at [714, 244] on body "Pregunta a Parrot AI Reportes Menú Configuración Personal Inventarios Facturaci…" at bounding box center [784, 391] width 1568 height 783
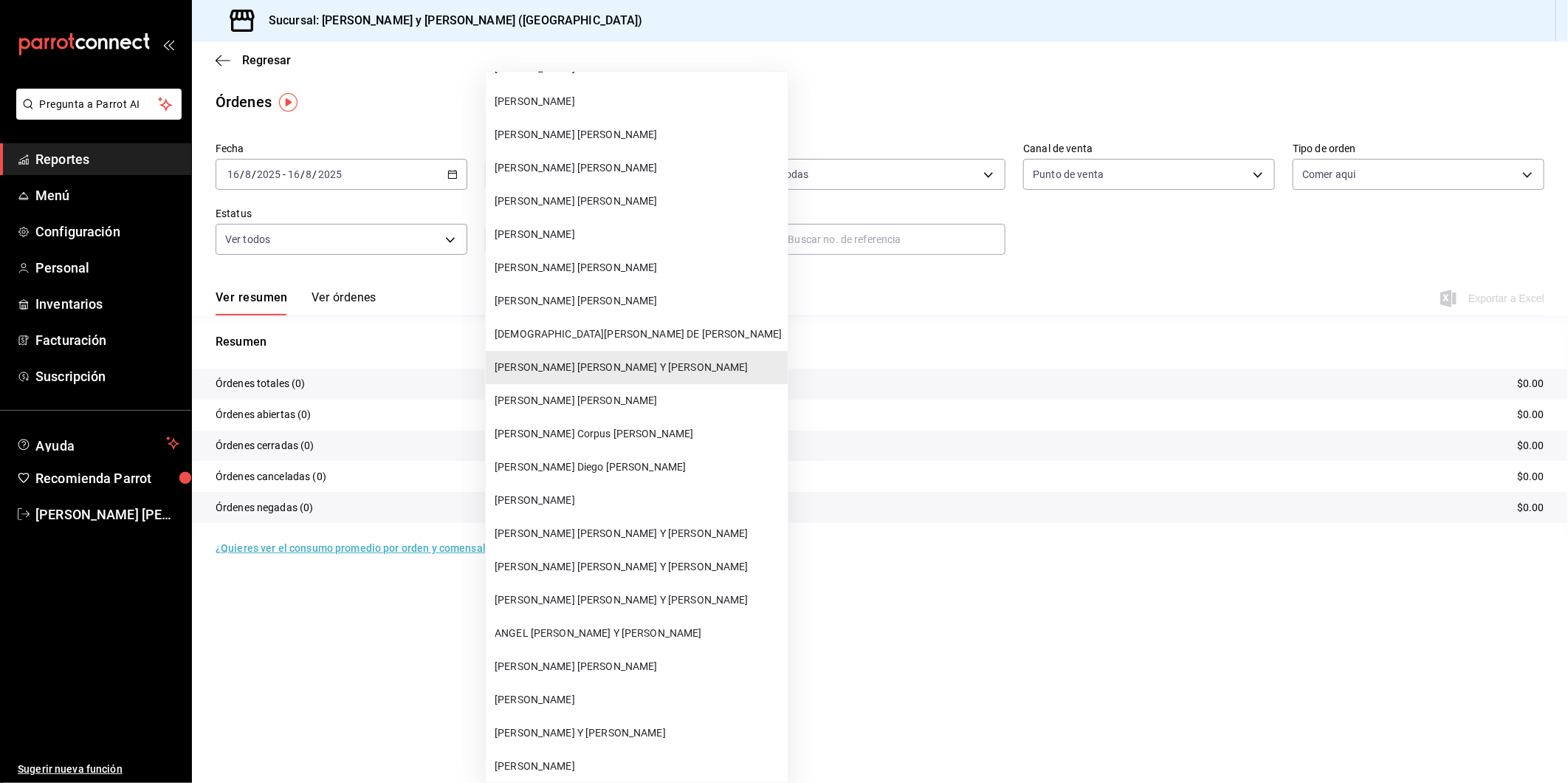
scroll to position [55770, 0]
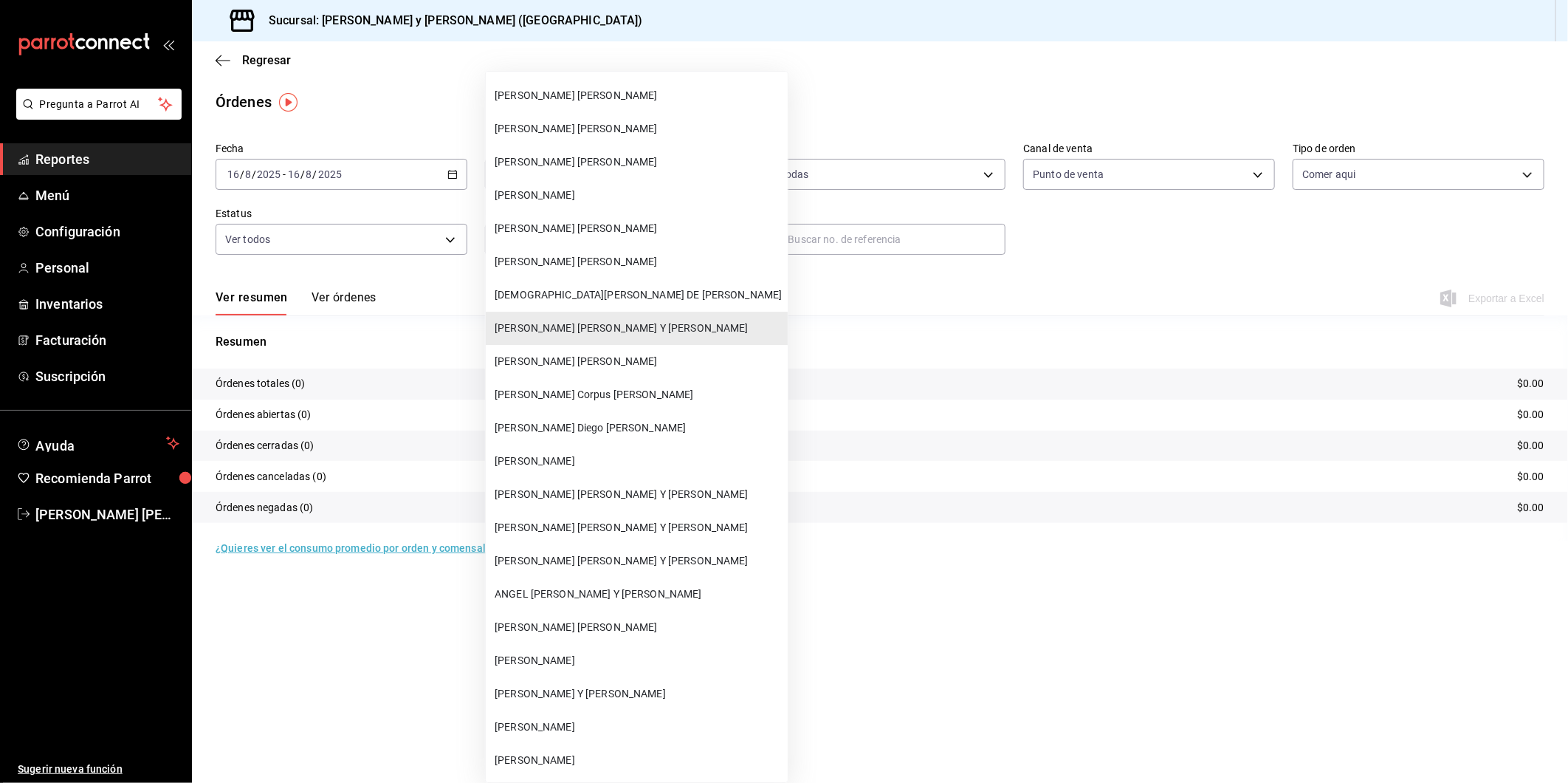
click at [590, 487] on span "[PERSON_NAME] [PERSON_NAME] Y [PERSON_NAME]" at bounding box center [639, 494] width 288 height 15
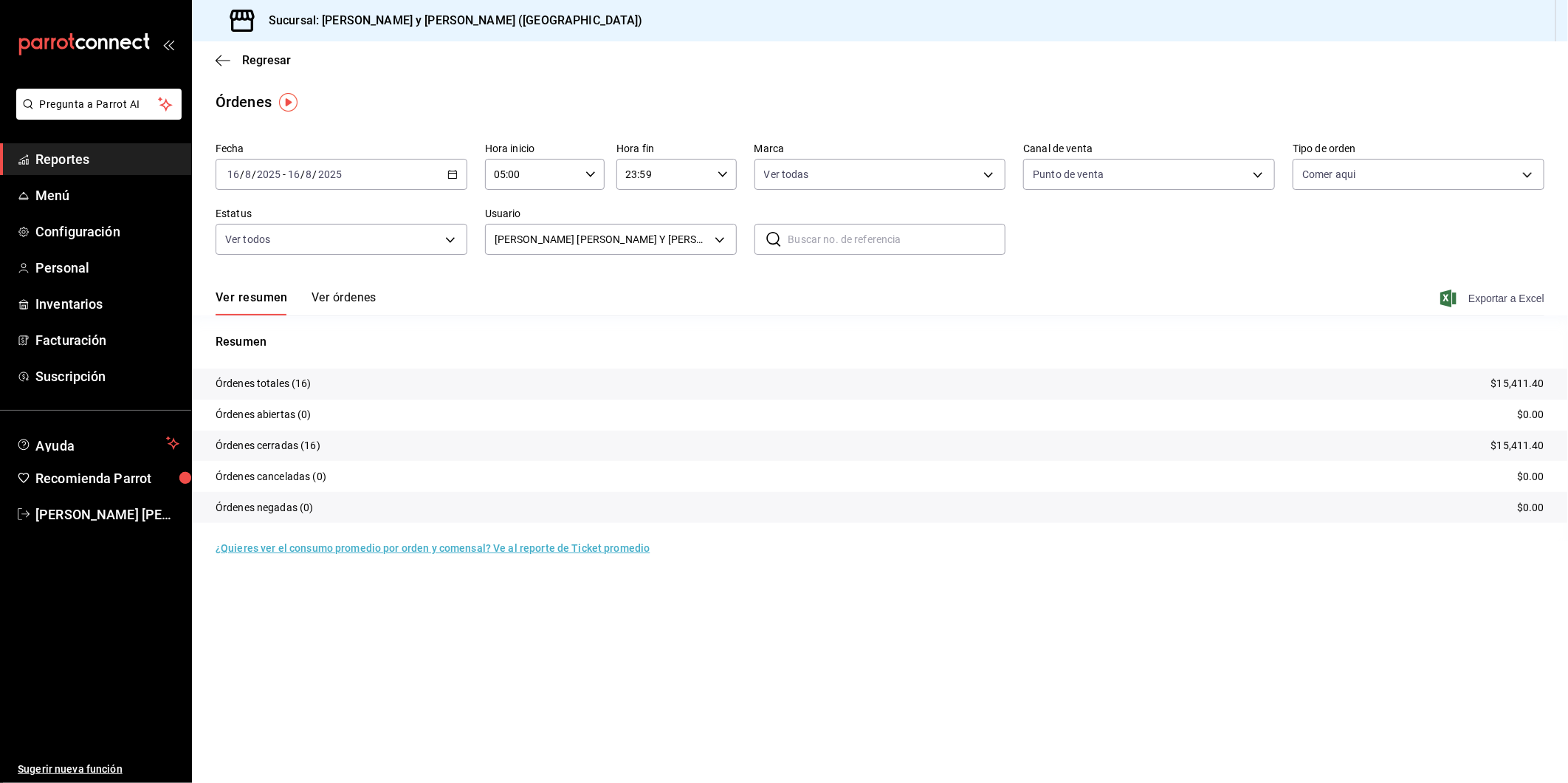
click at [1500, 298] on span "Exportar a Excel" at bounding box center [1494, 298] width 101 height 17
click at [721, 242] on body "Pregunta a Parrot AI Reportes Menú Configuración Personal Inventarios Facturaci…" at bounding box center [784, 391] width 1568 height 783
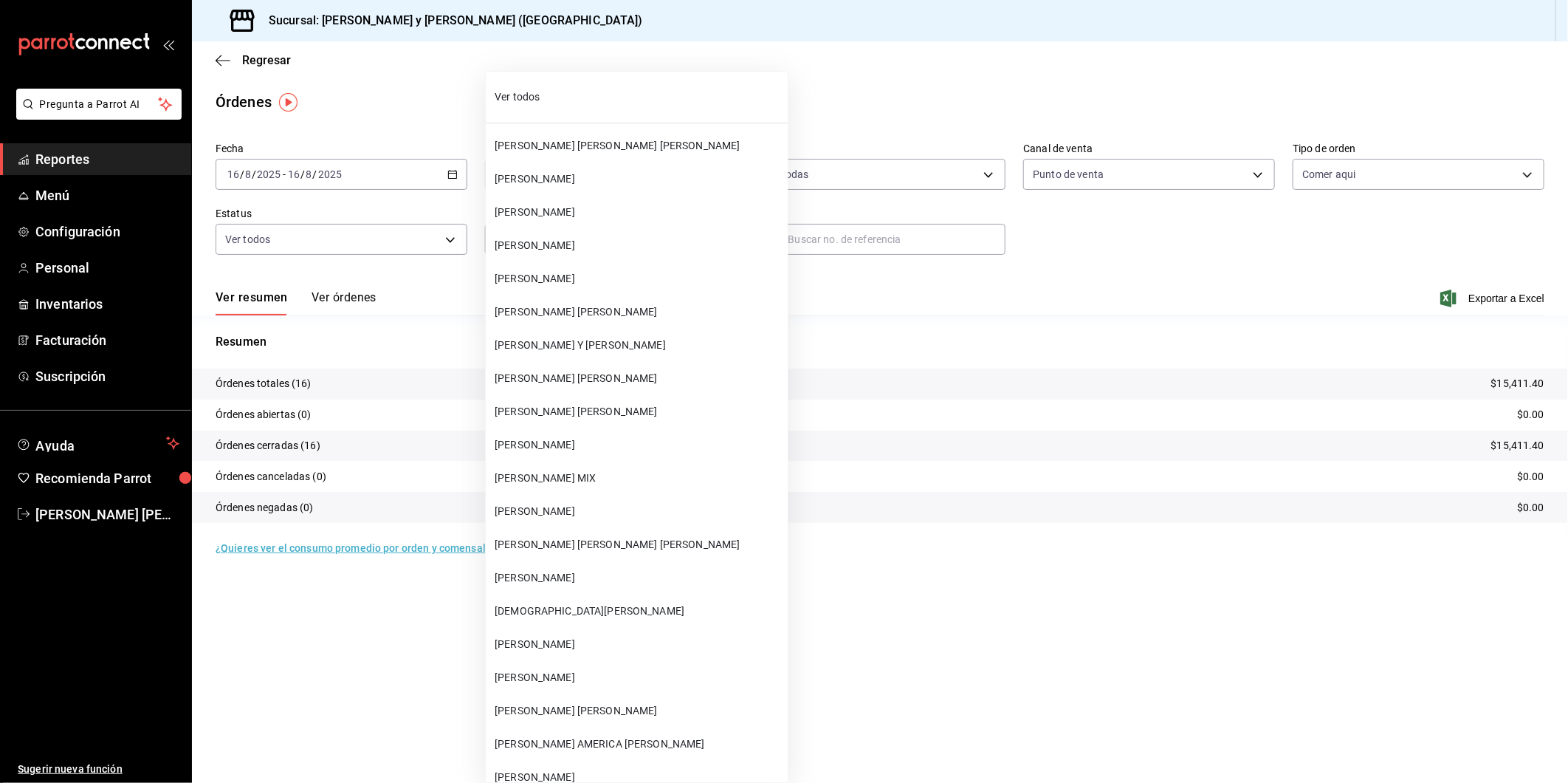
scroll to position [55773, 0]
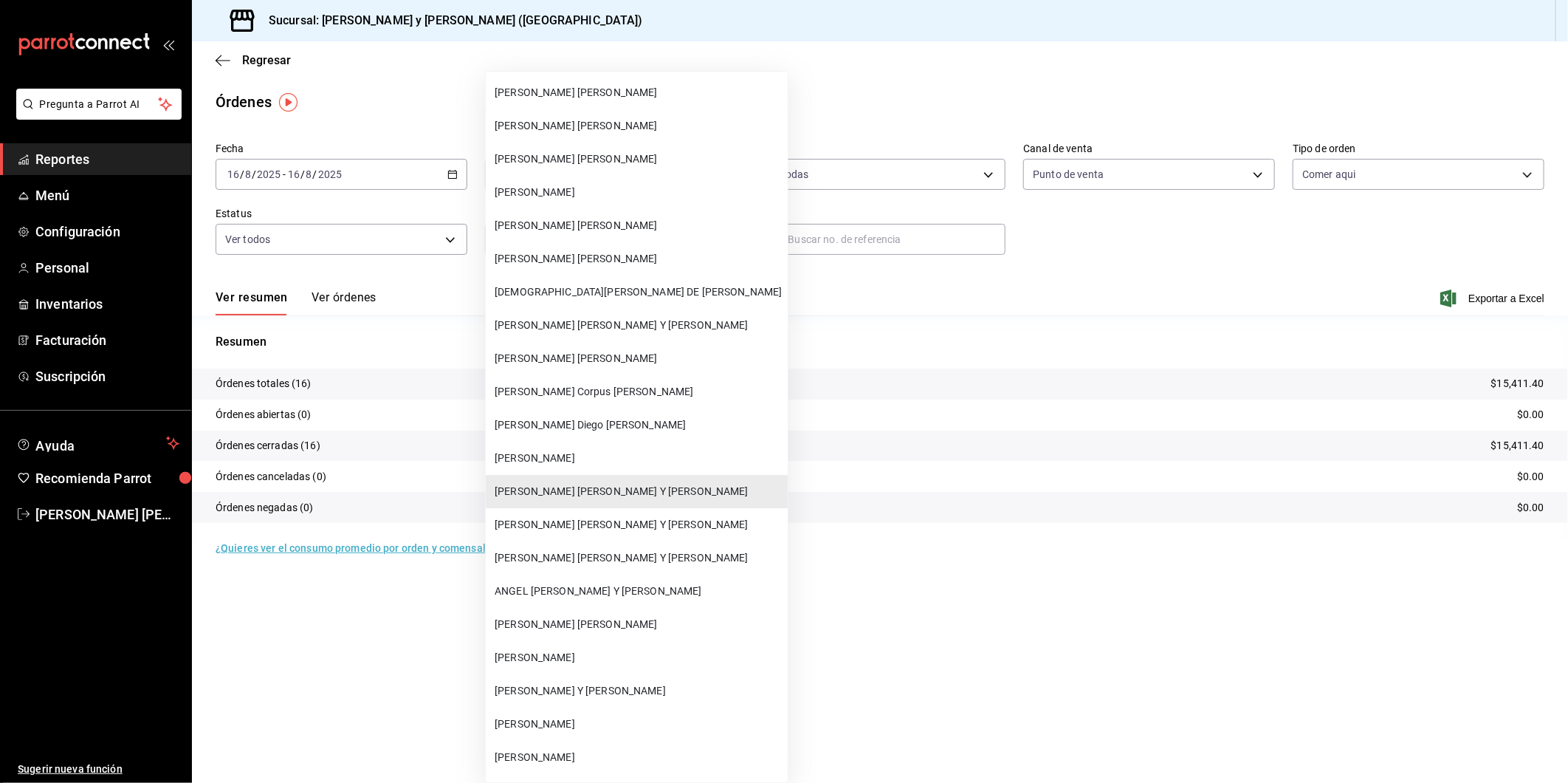
click at [584, 517] on span "[PERSON_NAME] [PERSON_NAME] Y [PERSON_NAME]" at bounding box center [639, 525] width 288 height 15
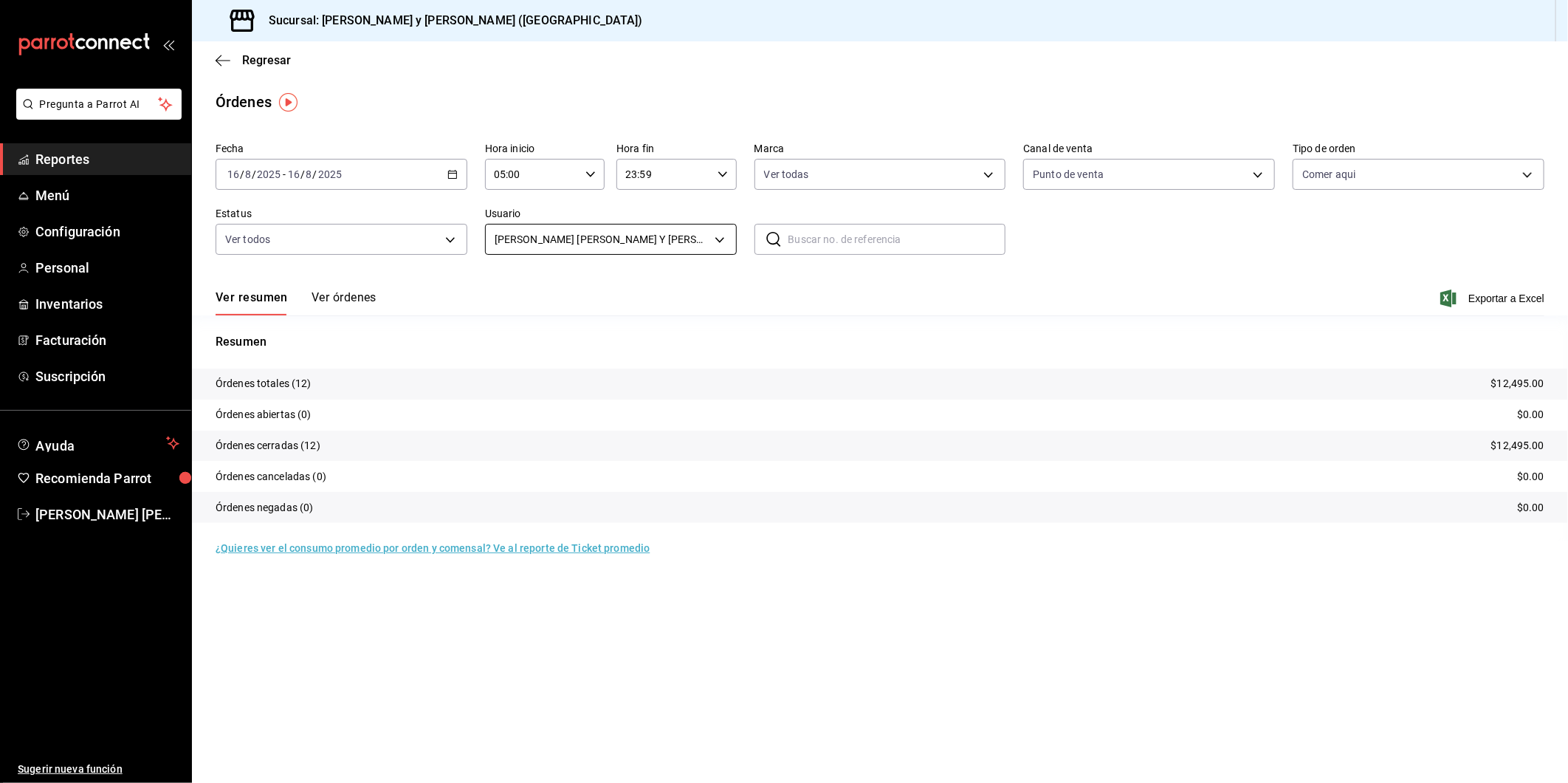
click at [727, 245] on body "Pregunta a Parrot AI Reportes Menú Configuración Personal Inventarios Facturaci…" at bounding box center [784, 391] width 1568 height 783
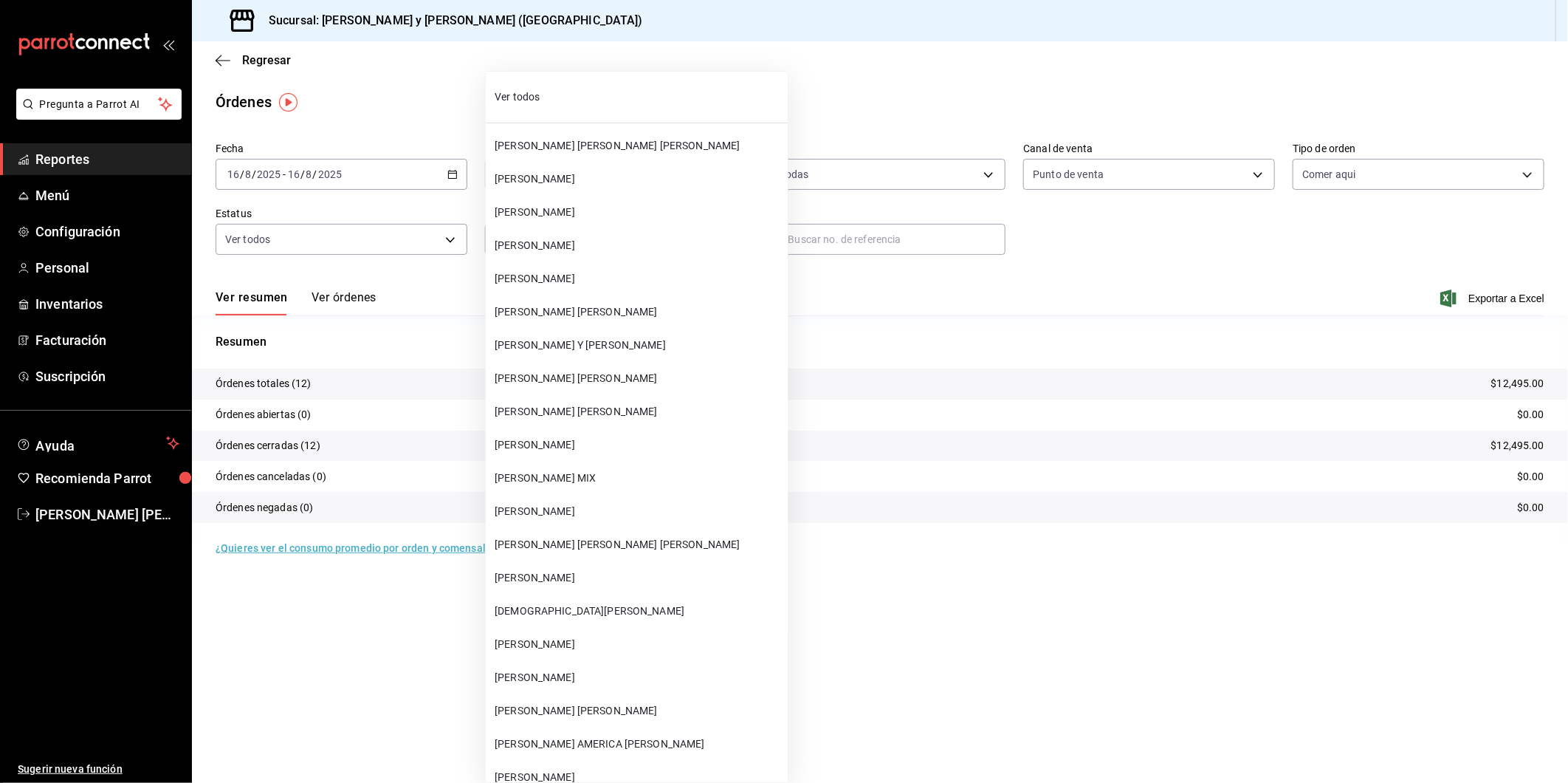
scroll to position [55805, 0]
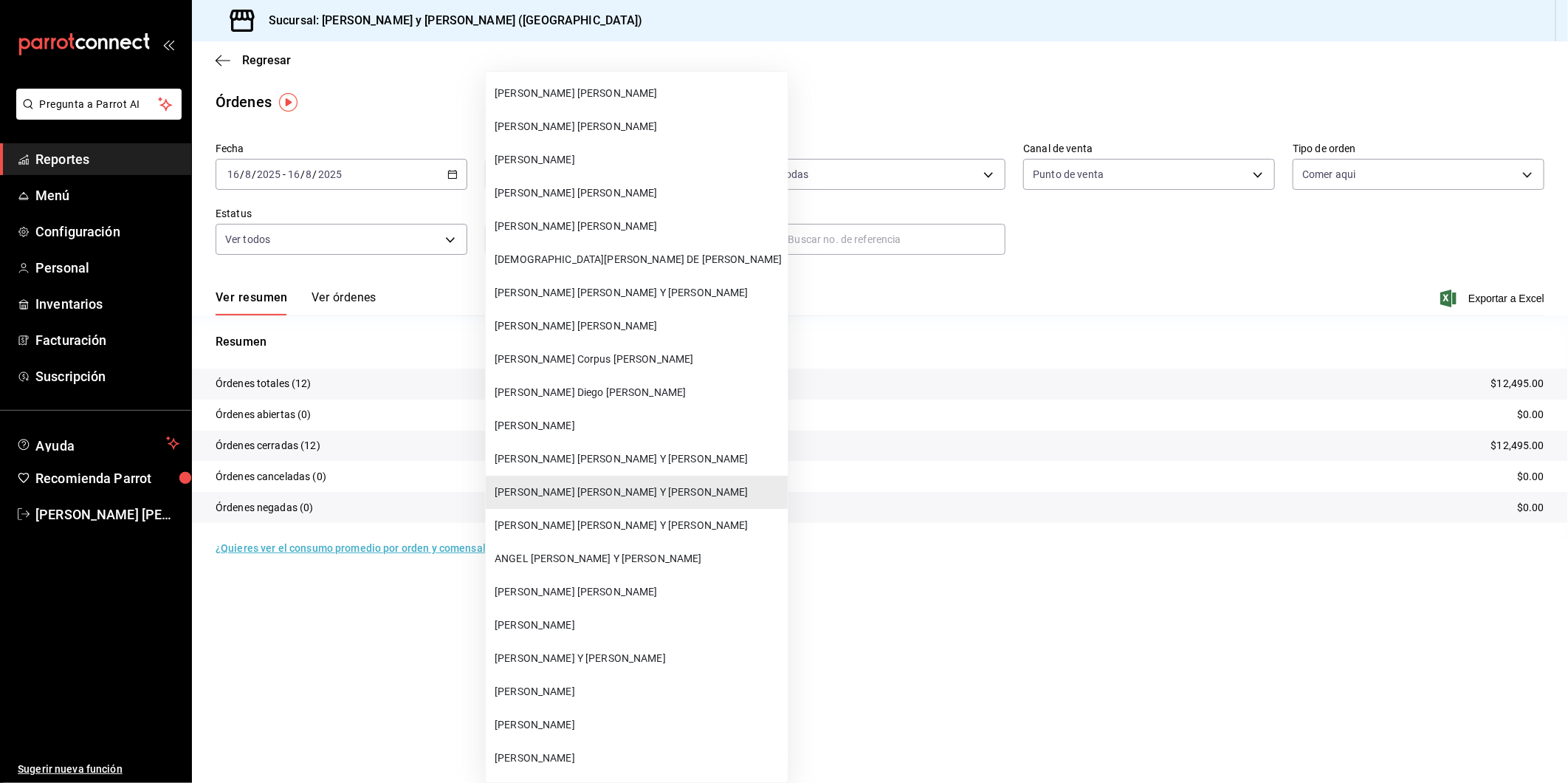
click at [573, 517] on span "[PERSON_NAME] [PERSON_NAME] Y [PERSON_NAME]" at bounding box center [639, 525] width 288 height 15
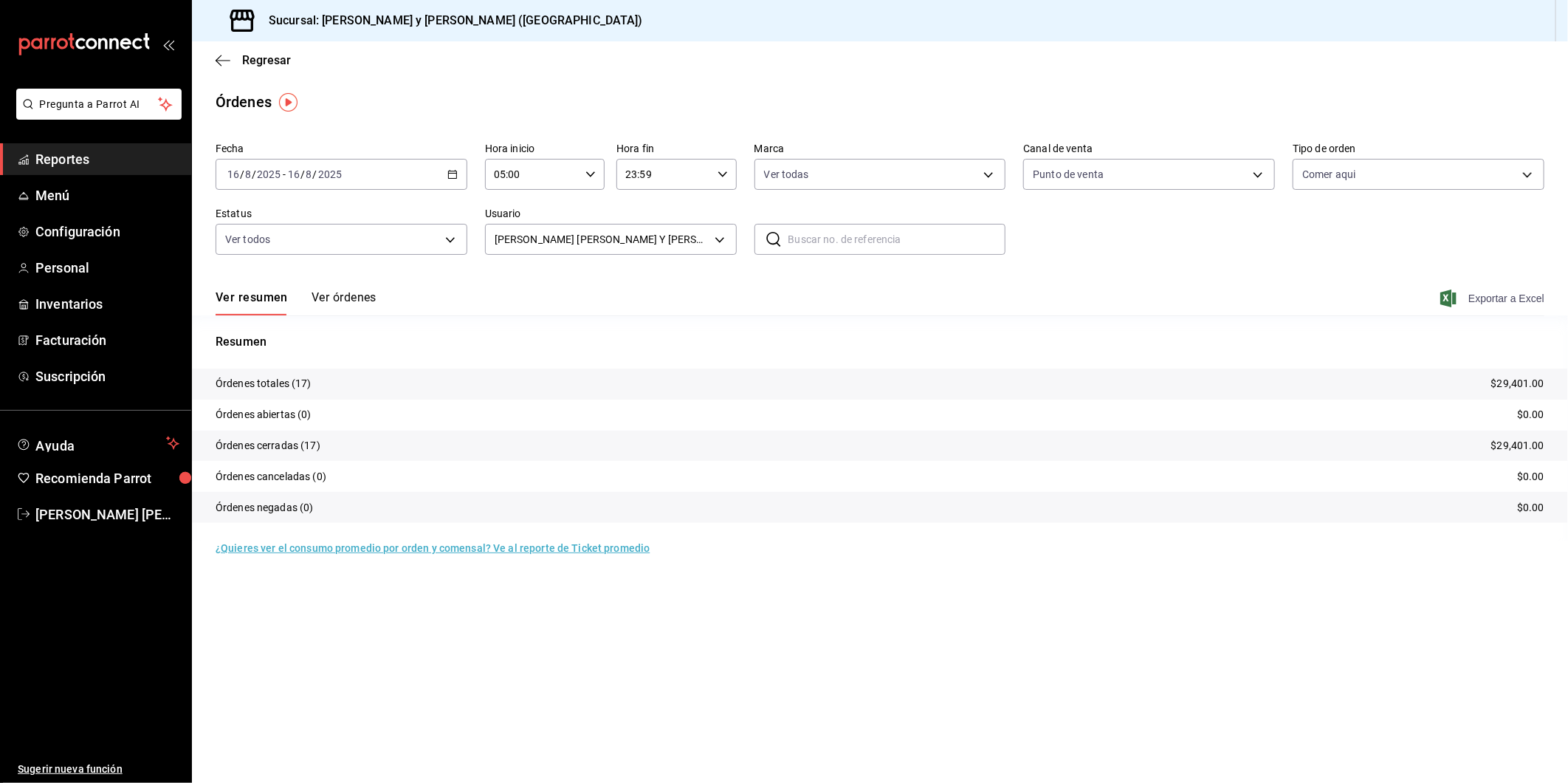
click at [1447, 297] on icon "button" at bounding box center [1448, 298] width 16 height 17
click at [725, 242] on body "Pregunta a Parrot AI Reportes Menú Configuración Personal Inventarios Facturaci…" at bounding box center [784, 391] width 1568 height 783
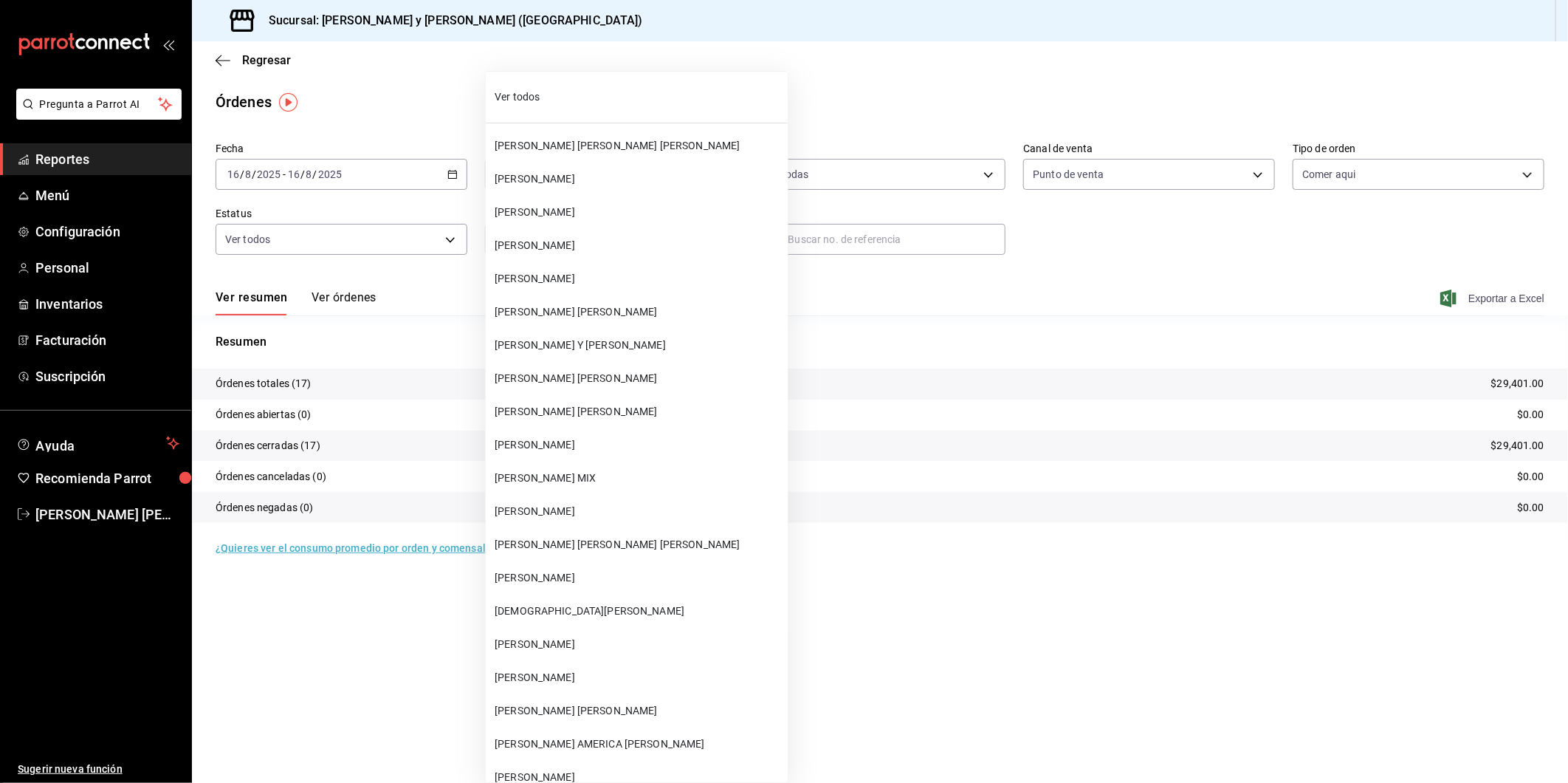
scroll to position [55838, 0]
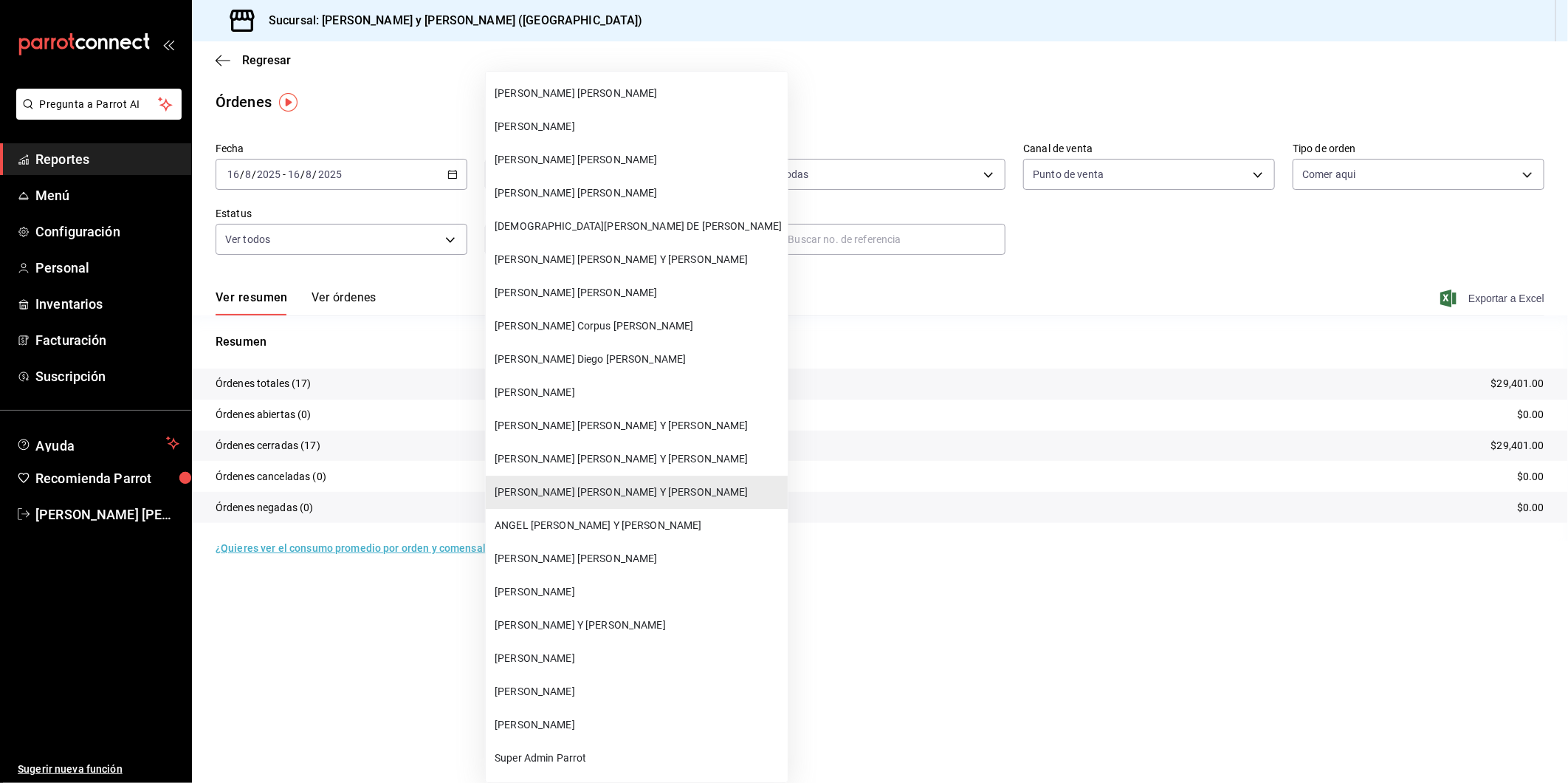
click at [550, 517] on span "ANGEL [PERSON_NAME] Y [PERSON_NAME]" at bounding box center [639, 525] width 288 height 15
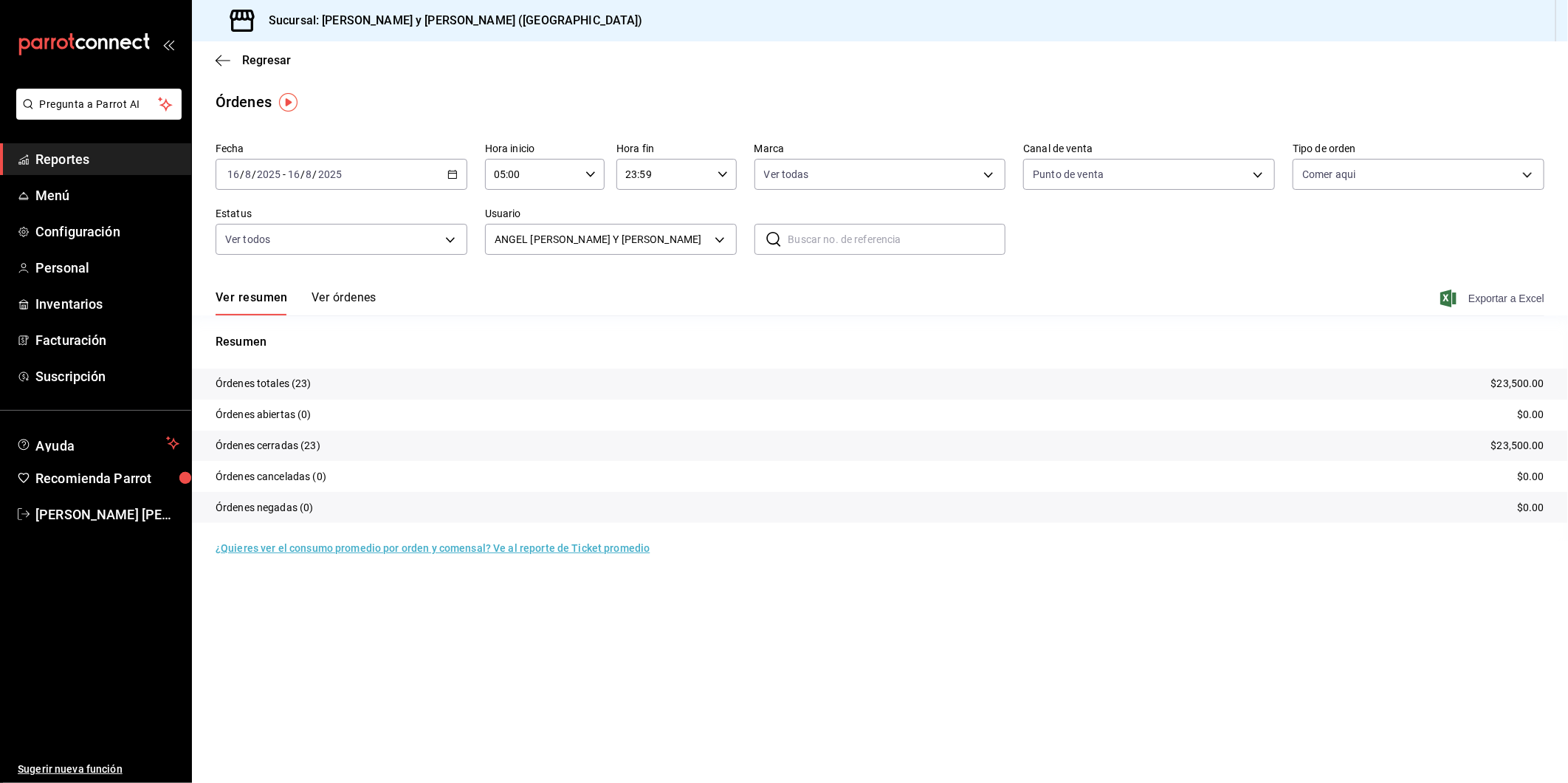
click at [1443, 297] on icon "button" at bounding box center [1448, 298] width 16 height 17
click at [717, 242] on body "Pregunta a Parrot AI Reportes Menú Configuración Personal Inventarios Facturaci…" at bounding box center [784, 391] width 1568 height 783
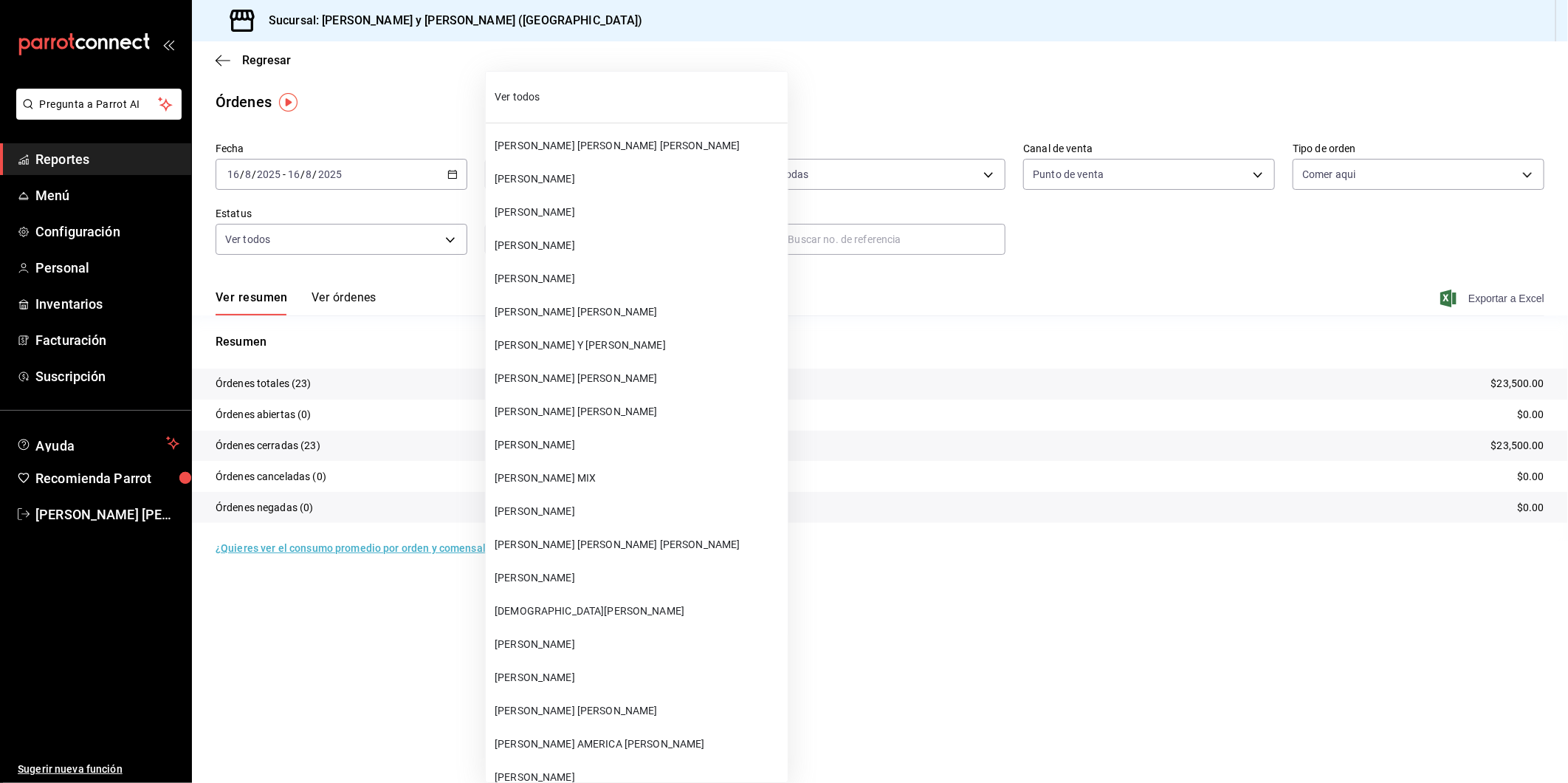
scroll to position [55871, 0]
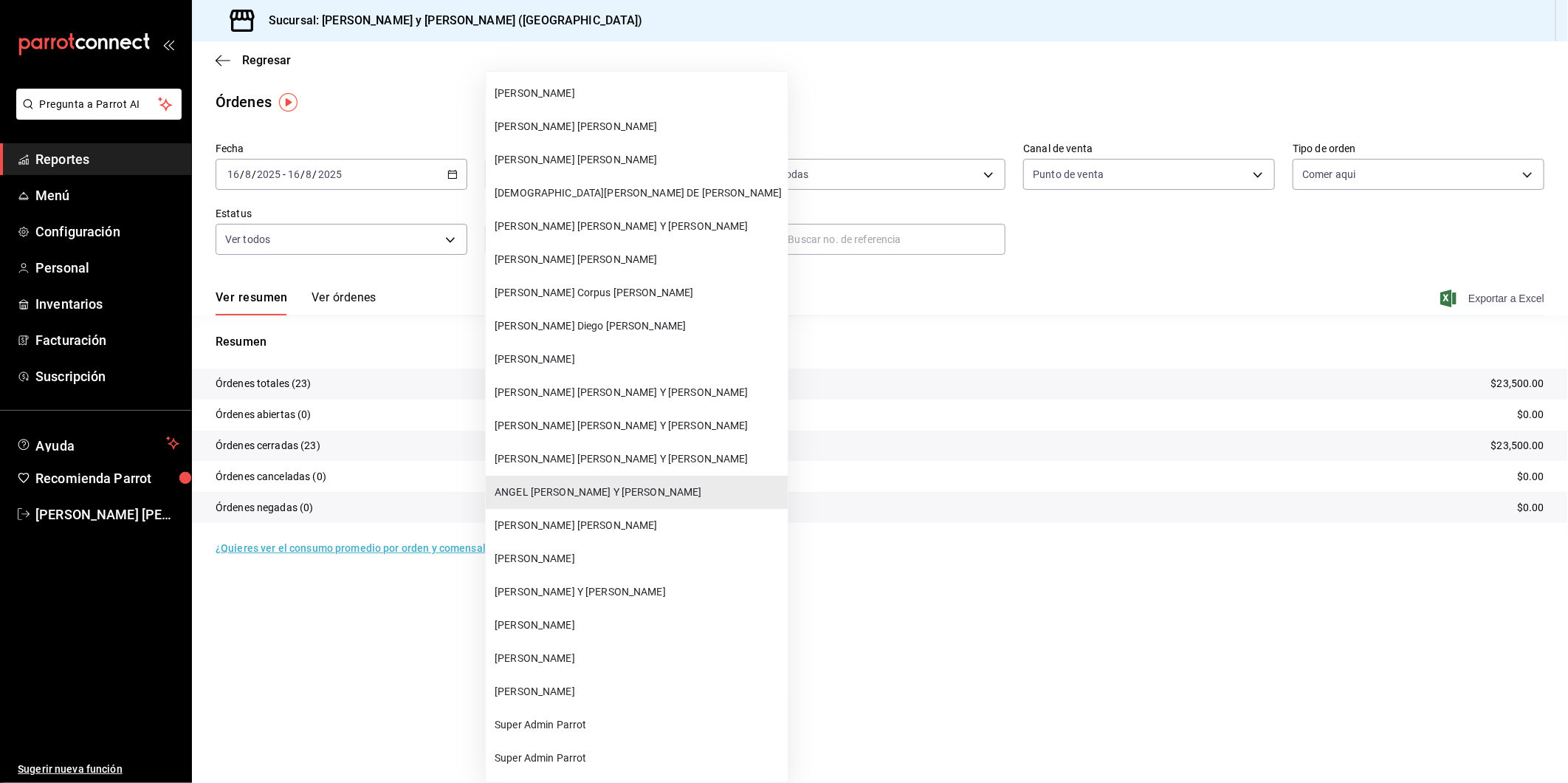
drag, startPoint x: 562, startPoint y: 597, endPoint x: 1138, endPoint y: 508, distance: 582.8
click at [562, 651] on span "[PERSON_NAME]" at bounding box center [639, 658] width 288 height 15
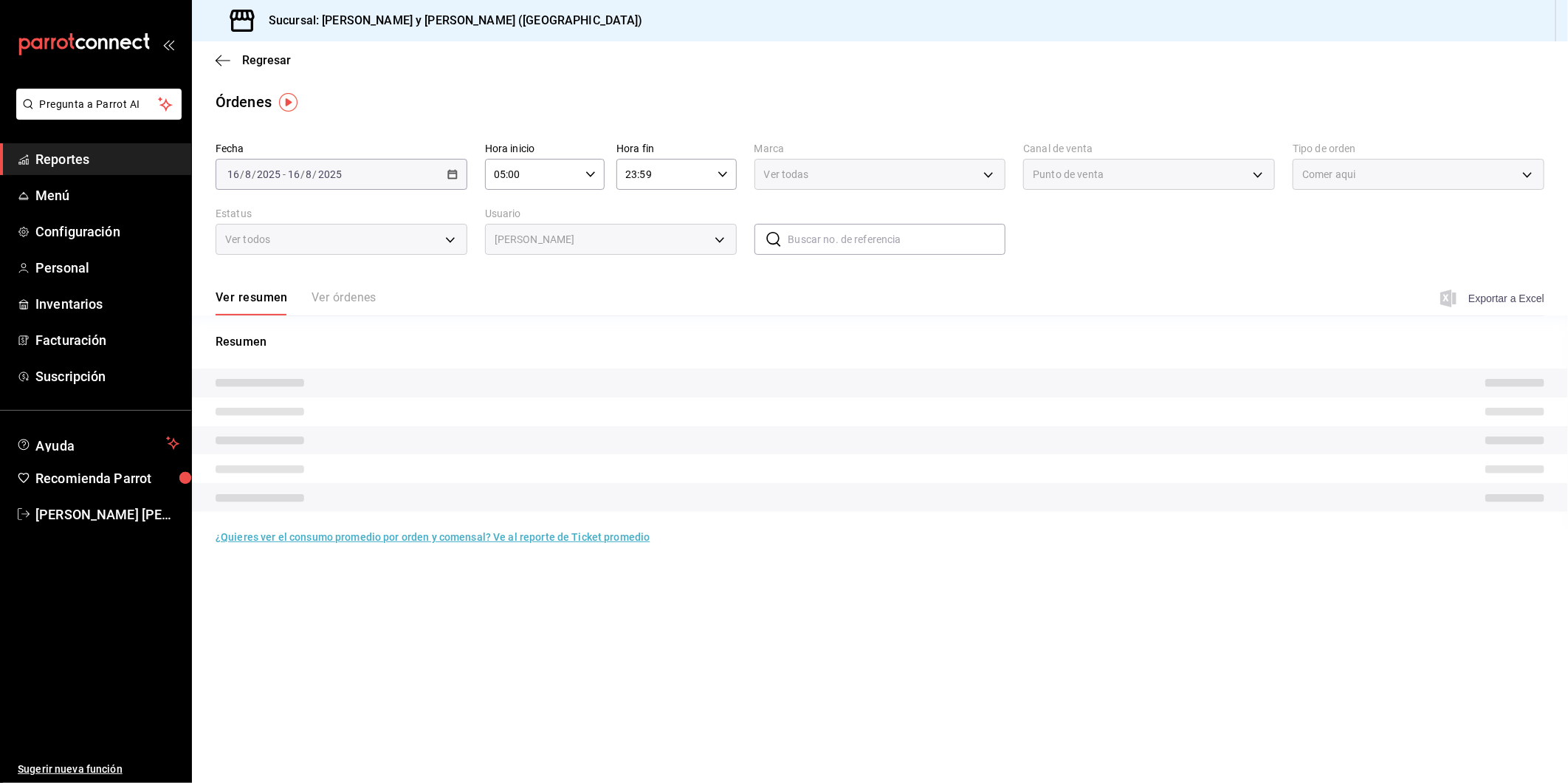
type input "c319203d-1794-4bf1-9a0e-9df8697ea29f"
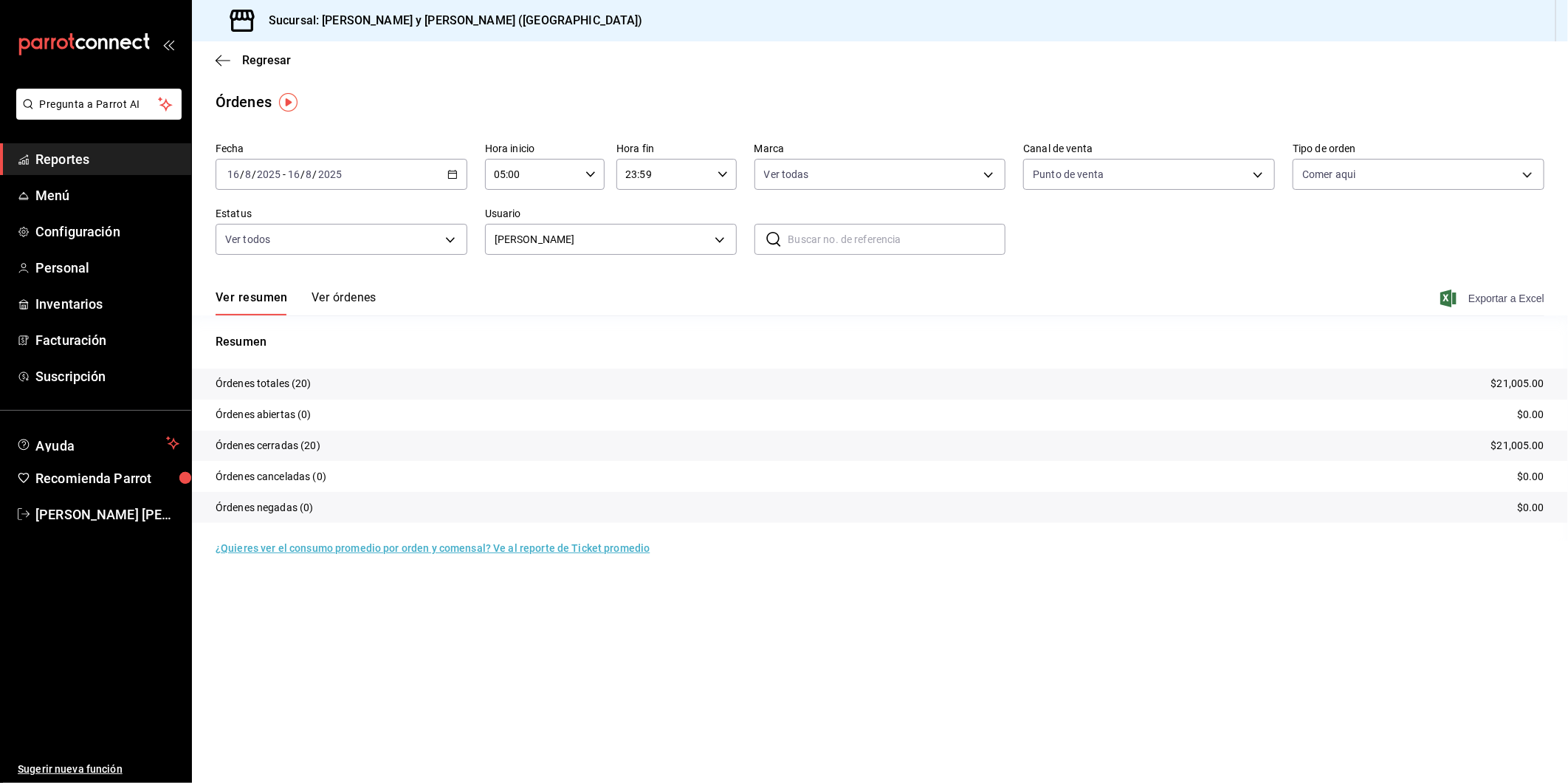
click at [1471, 299] on span "Exportar a Excel" at bounding box center [1494, 298] width 101 height 17
